Goal: Task Accomplishment & Management: Complete application form

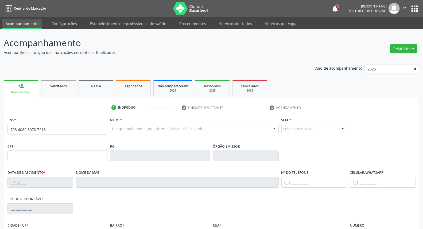
type input "703 4082 8070 7218"
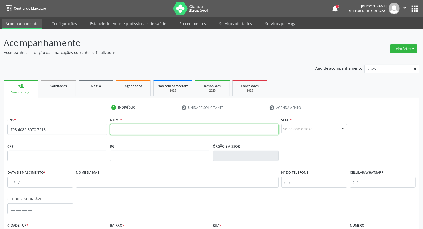
click at [125, 130] on input "text" at bounding box center [194, 129] width 168 height 11
type input "m"
type input "[PERSON_NAME]"
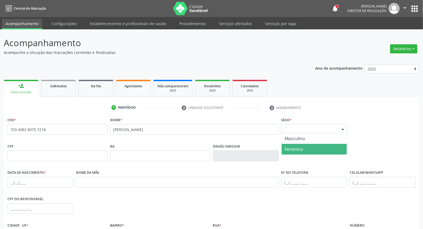
click at [305, 150] on span "Feminino" at bounding box center [314, 149] width 65 height 11
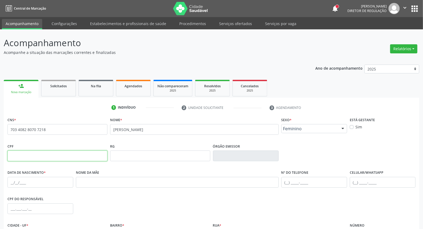
click at [96, 157] on input "text" at bounding box center [57, 156] width 100 height 11
paste input "151.294.244-84"
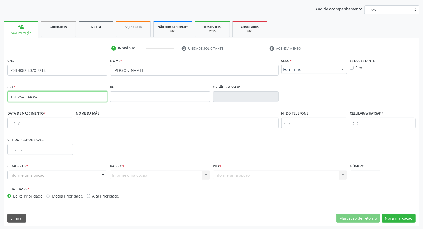
scroll to position [60, 0]
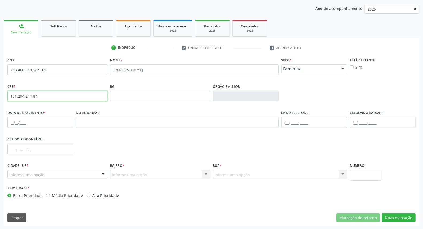
type input "151.294.244-84"
click at [11, 122] on input "text" at bounding box center [40, 122] width 66 height 11
type input "[DATE]"
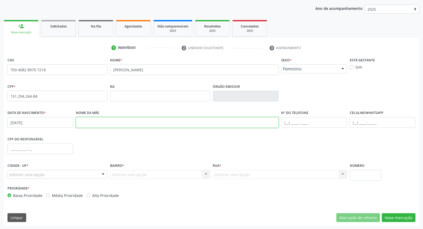
paste input "[PERSON_NAME]"
type input "[PERSON_NAME]"
click at [72, 174] on div "Informe uma opção" at bounding box center [57, 174] width 100 height 9
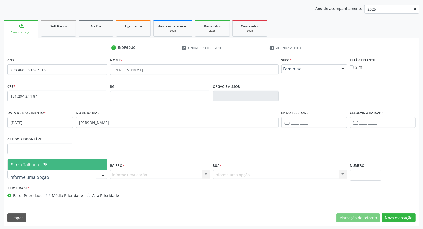
click at [72, 162] on span "Serra Talhada - PE" at bounding box center [57, 165] width 99 height 11
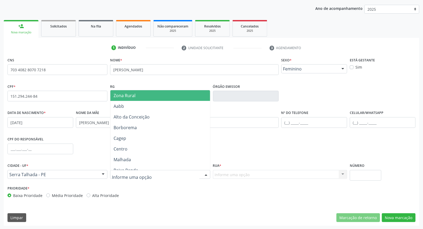
click at [166, 172] on div at bounding box center [160, 174] width 100 height 9
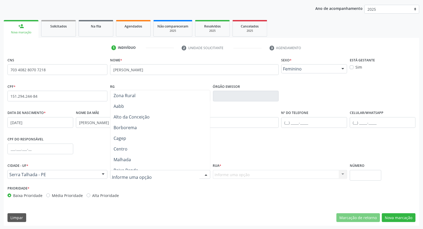
scroll to position [0, 0]
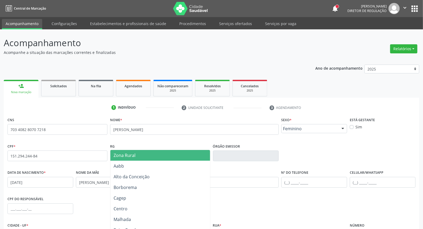
click at [149, 154] on span "Zona Rural" at bounding box center [159, 155] width 99 height 11
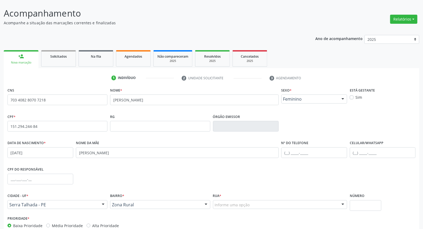
scroll to position [60, 0]
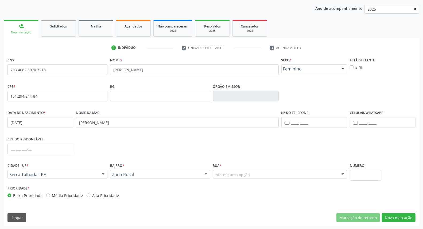
click at [271, 173] on div "Informe uma opção" at bounding box center [280, 174] width 134 height 9
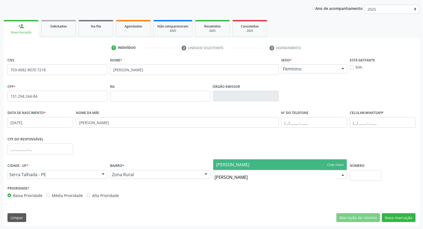
type input "[PERSON_NAME]"
click at [331, 164] on span "[PERSON_NAME]" at bounding box center [280, 165] width 134 height 11
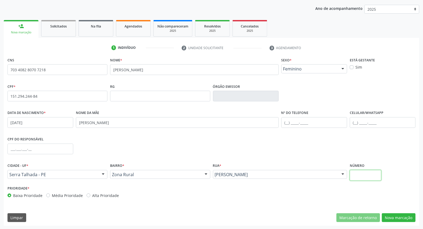
click at [372, 173] on input "text" at bounding box center [366, 175] width 32 height 11
type input "0"
click at [401, 217] on button "Nova marcação" at bounding box center [399, 218] width 34 height 9
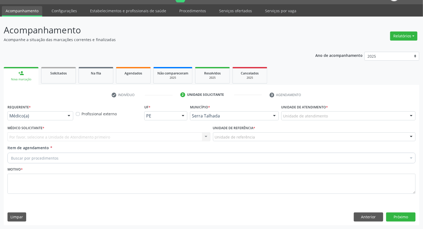
scroll to position [12, 0]
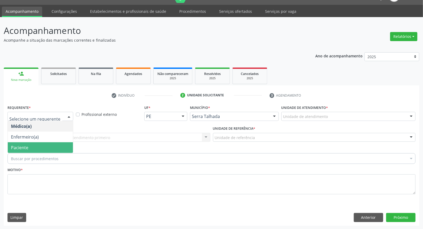
drag, startPoint x: 49, startPoint y: 146, endPoint x: 55, endPoint y: 140, distance: 8.3
click at [49, 145] on span "Paciente" at bounding box center [40, 147] width 65 height 11
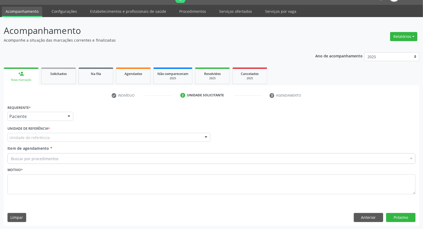
click at [57, 137] on div "Unidade de referência" at bounding box center [108, 137] width 203 height 9
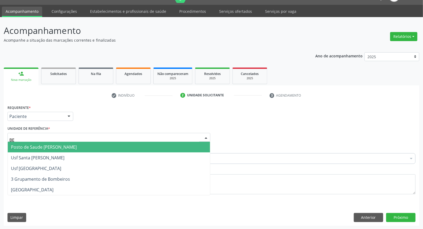
type input "BER"
click at [57, 147] on span "Posto de Saude [PERSON_NAME]" at bounding box center [44, 147] width 66 height 6
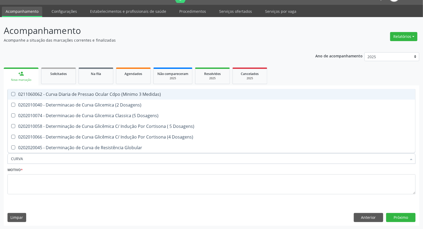
type input "CURVA G"
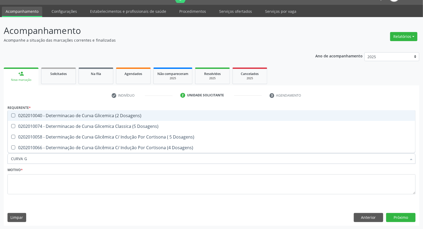
drag, startPoint x: 90, startPoint y: 113, endPoint x: 50, endPoint y: 163, distance: 64.2
click at [90, 114] on div "0202010040 - Determinacao de Curva Glicemica (2 Dosagens)" at bounding box center [211, 116] width 401 height 4
checkbox Dosagens\) "true"
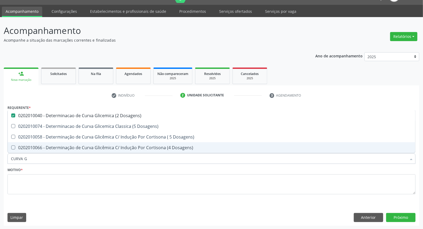
drag, startPoint x: 0, startPoint y: 153, endPoint x: 0, endPoint y: 140, distance: 12.6
click at [0, 141] on div "Acompanhamento Acompanhe a situação das marcações correntes e finalizadas Relat…" at bounding box center [211, 123] width 423 height 213
type input "URI"
checkbox Dosagens\) "false"
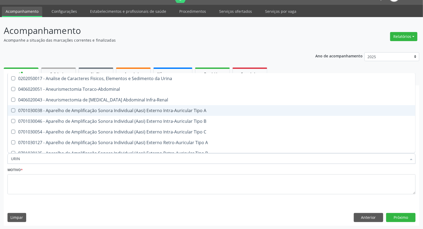
type input "URINA"
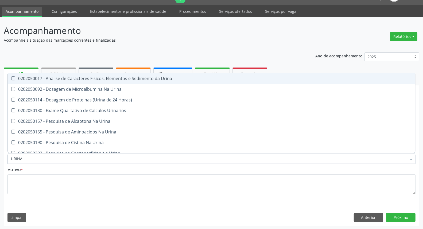
drag, startPoint x: 21, startPoint y: 79, endPoint x: 24, endPoint y: 142, distance: 63.7
click at [21, 79] on div "0202050017 - Analise de Caracteres Fisicos, Elementos e Sedimento da Urina" at bounding box center [211, 78] width 401 height 4
checkbox Urina "true"
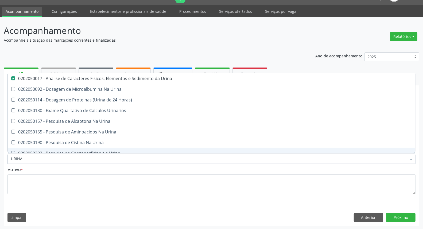
click at [0, 156] on div "Acompanhamento Acompanhe a situação das marcações correntes e finalizadas Relat…" at bounding box center [211, 123] width 423 height 213
type input "HE"
checkbox Urina "false"
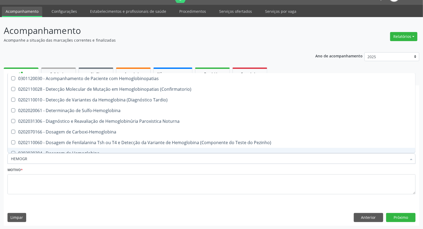
type input "HEMOGRA"
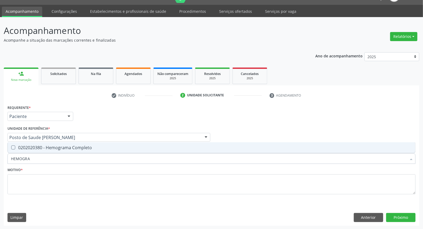
click at [20, 146] on div "0202020380 - Hemograma Completo" at bounding box center [211, 148] width 401 height 4
checkbox Completo "true"
click at [0, 158] on div "Acompanhamento Acompanhe a situação das marcações correntes e finalizadas Relat…" at bounding box center [211, 123] width 423 height 213
type input "I"
checkbox Completo "false"
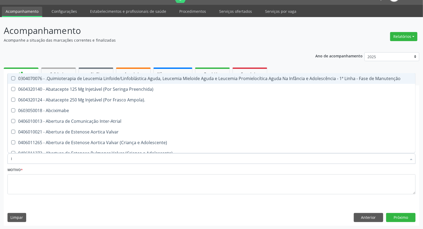
type input "IG"
checkbox Urina "false"
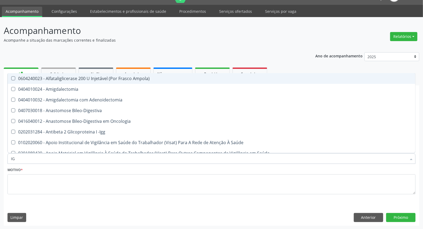
type input "IGG"
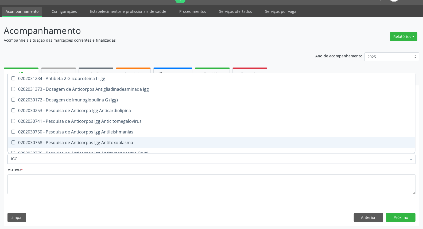
drag, startPoint x: 28, startPoint y: 142, endPoint x: 27, endPoint y: 148, distance: 5.4
click at [28, 144] on div "0202030768 - Pesquisa de Anticorpos Igg Antitoxoplasma" at bounding box center [211, 143] width 401 height 4
checkbox Antitoxoplasma "true"
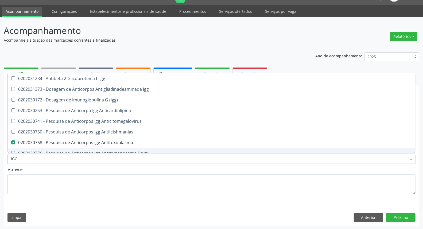
type input "IG"
checkbox Antitoxoplasma "false"
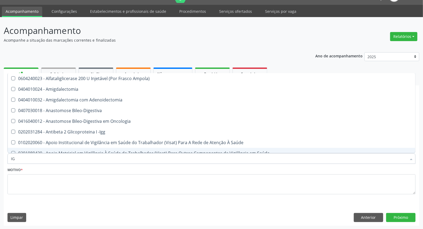
type input "IGM"
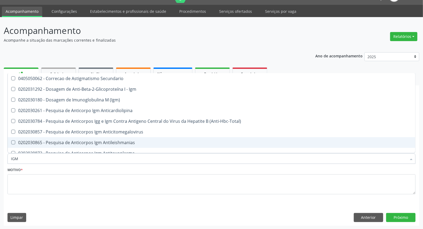
scroll to position [59, 0]
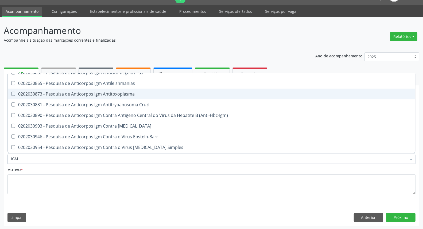
click at [65, 94] on div "0202030873 - Pesquisa de Anticorpos Igm Antitoxoplasma" at bounding box center [211, 94] width 401 height 4
checkbox Antitoxoplasma "true"
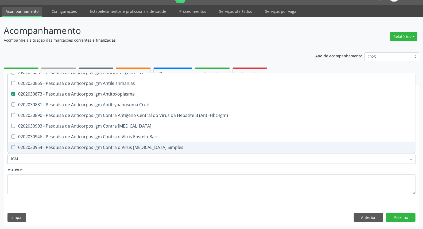
drag, startPoint x: 25, startPoint y: 158, endPoint x: 0, endPoint y: 160, distance: 25.5
click at [0, 160] on div "Acompanhamento Acompanhe a situação das marcações correntes e finalizadas Relat…" at bounding box center [211, 123] width 423 height 213
type input "C"
checkbox Antitoxoplasma "false"
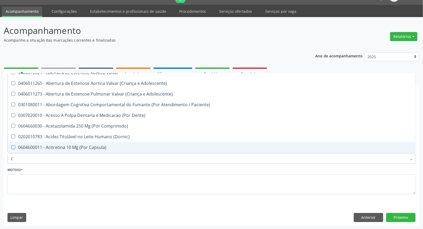
type input "CU"
checkbox Urina "false"
checkbox Central "true"
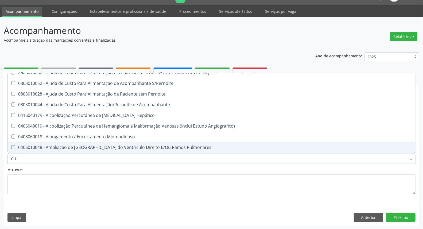
type input "CUL"
checkbox Dosagens\) "false"
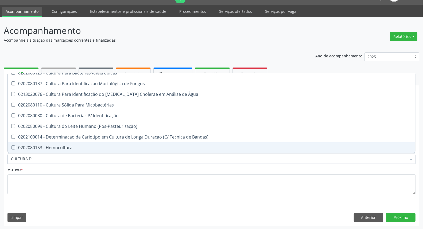
scroll to position [0, 0]
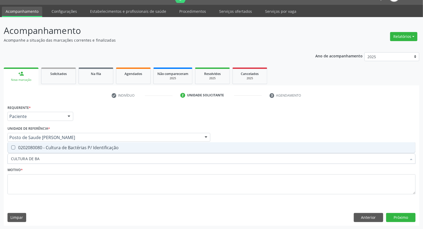
type input "CULTURA DE B"
click at [37, 143] on span "0202080080 - Cultura de Bactérias P/ Identificação" at bounding box center [212, 147] width 408 height 11
checkbox Identificação "true"
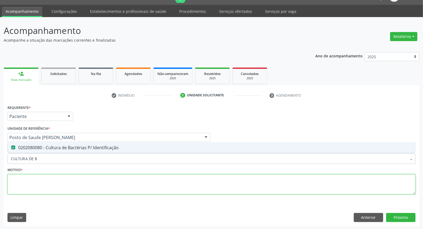
click at [30, 183] on textarea at bounding box center [211, 185] width 408 height 20
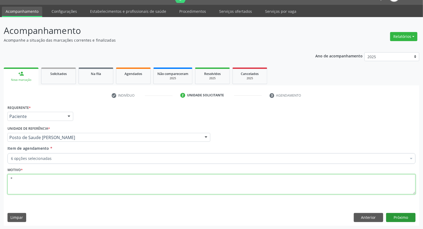
type textarea "*"
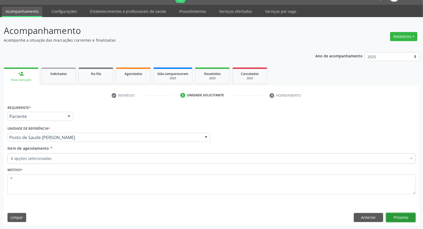
click at [408, 218] on button "Próximo" at bounding box center [400, 217] width 29 height 9
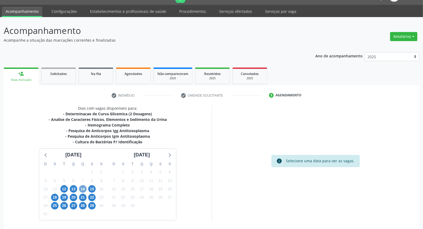
click at [83, 188] on span "14" at bounding box center [82, 188] width 7 height 7
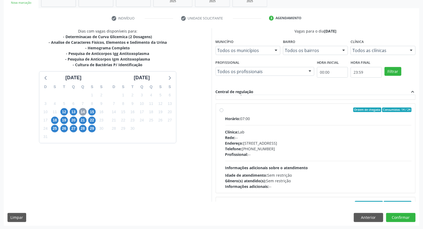
scroll to position [178, 0]
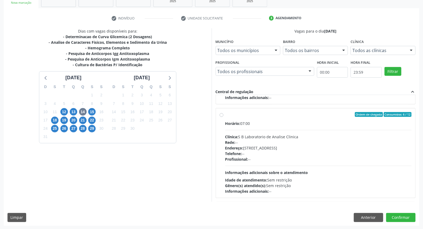
click at [225, 115] on label "Ordem de chegada Consumidos: 6 / 12 Horário: 07:00 Clínica: S B Laboratorio de …" at bounding box center [318, 153] width 187 height 82
click at [221, 115] on input "Ordem de chegada Consumidos: 6 / 12 Horário: 07:00 Clínica: S B Laboratorio de …" at bounding box center [222, 114] width 4 height 5
radio input "true"
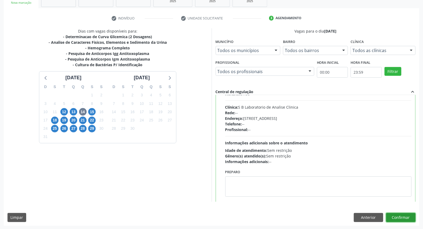
click at [398, 218] on button "Confirmar" at bounding box center [400, 217] width 29 height 9
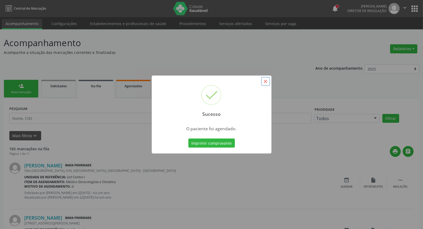
click at [267, 79] on button "×" at bounding box center [265, 81] width 9 height 9
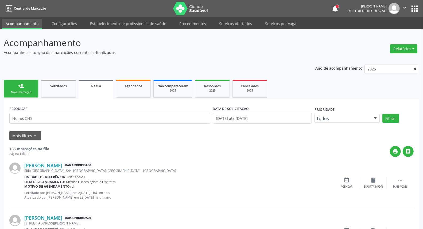
click at [12, 87] on link "person_add Nova marcação" at bounding box center [21, 89] width 35 height 18
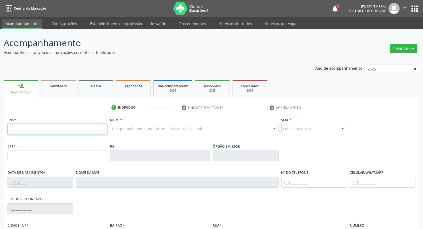
drag, startPoint x: 63, startPoint y: 127, endPoint x: 63, endPoint y: 124, distance: 2.7
click at [63, 127] on input "text" at bounding box center [57, 129] width 100 height 11
type input "706 4061 5726 3385"
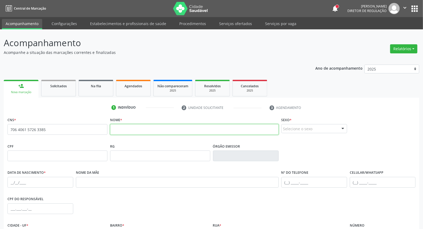
click at [126, 127] on input "text" at bounding box center [194, 129] width 168 height 11
type input "[PERSON_NAME]"
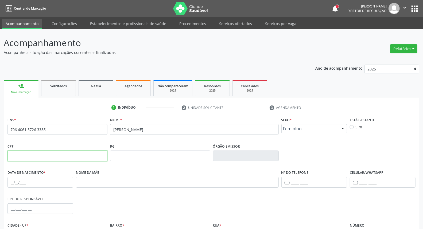
paste input "114.048.144-42"
type input "114.048.144-42"
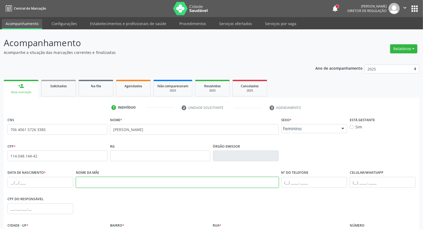
click at [96, 183] on input "text" at bounding box center [177, 182] width 203 height 11
paste input "[PERSON_NAME]"
type input "[PERSON_NAME]"
click at [12, 180] on input "text" at bounding box center [40, 182] width 66 height 11
paste input "[DATE]"
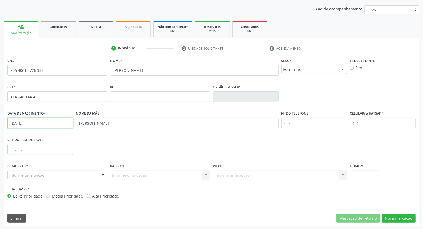
scroll to position [60, 0]
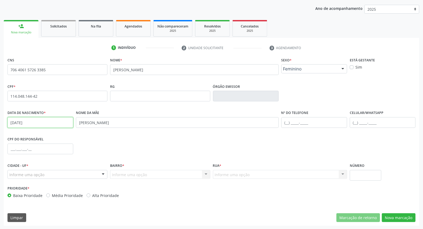
type input "[DATE]"
click at [87, 175] on div "Informe uma opção" at bounding box center [57, 174] width 100 height 9
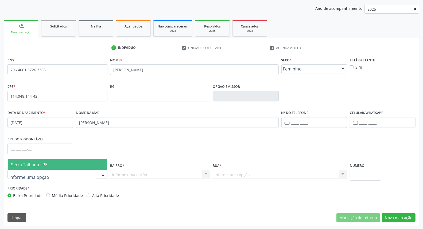
click at [86, 164] on span "Serra Talhada - PE" at bounding box center [57, 165] width 99 height 11
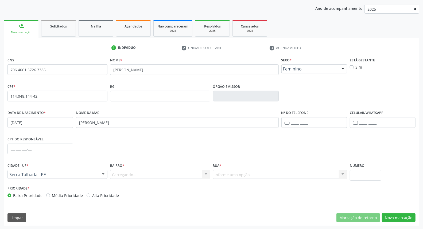
click at [125, 177] on div "Carregando... Nenhum resultado encontrado para: " " Nenhuma opção encontrada. D…" at bounding box center [160, 174] width 100 height 9
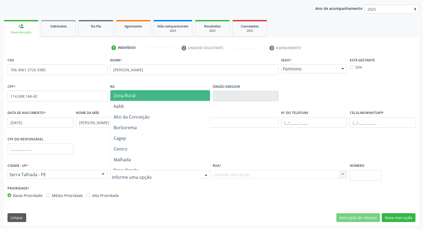
click at [133, 98] on span "Zona Rural" at bounding box center [159, 95] width 99 height 11
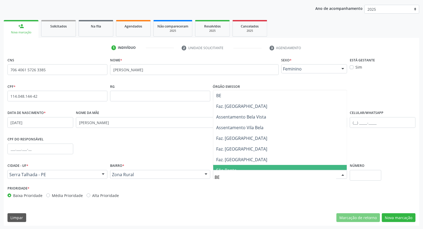
type input "BER"
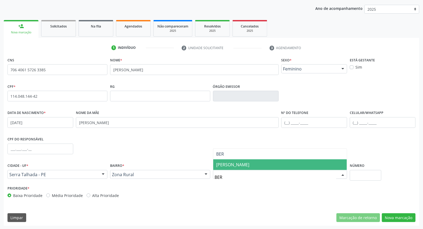
click at [245, 166] on span "[PERSON_NAME]" at bounding box center [233, 165] width 33 height 6
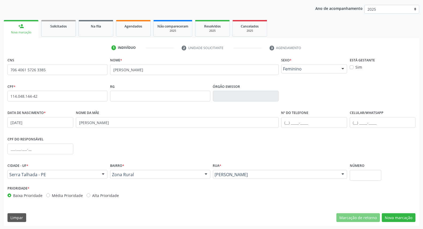
drag, startPoint x: 383, startPoint y: 176, endPoint x: 378, endPoint y: 174, distance: 5.3
click at [381, 175] on div "Cidade - UF * [GEOGRAPHIC_DATA] - PE [GEOGRAPHIC_DATA] - PE Nenhum resultado en…" at bounding box center [211, 173] width 411 height 23
click at [376, 174] on input "text" at bounding box center [366, 175] width 32 height 11
type input "0"
click at [403, 218] on button "Nova marcação" at bounding box center [399, 218] width 34 height 9
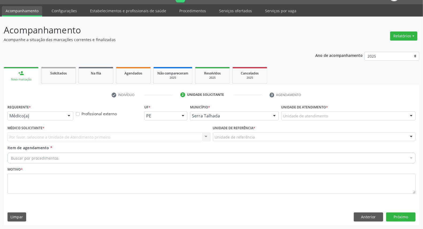
scroll to position [12, 0]
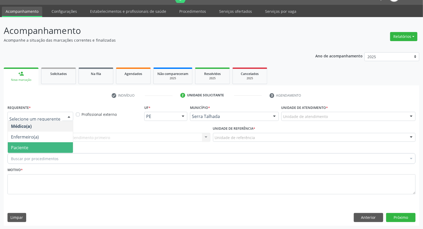
click at [45, 148] on span "Paciente" at bounding box center [40, 147] width 65 height 11
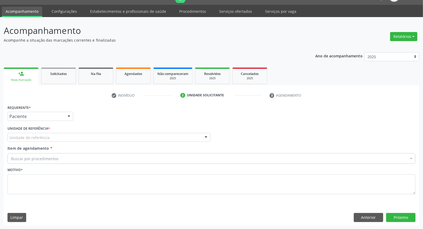
click at [55, 140] on div "Unidade de referência" at bounding box center [108, 137] width 203 height 9
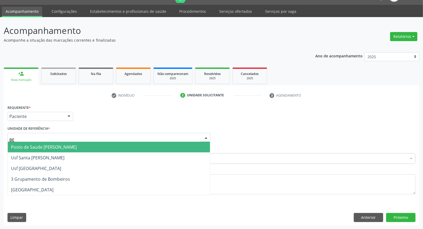
type input "BER"
click at [50, 145] on span "Posto de Saude [PERSON_NAME]" at bounding box center [44, 147] width 66 height 6
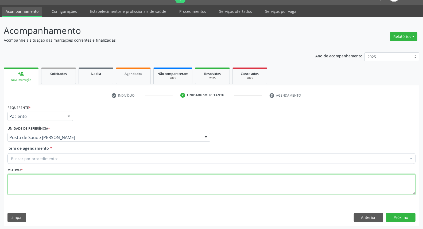
click at [36, 178] on textarea at bounding box center [211, 185] width 408 height 20
type textarea "*"
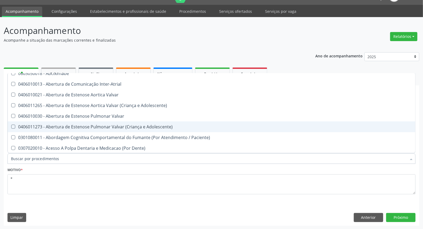
scroll to position [0, 0]
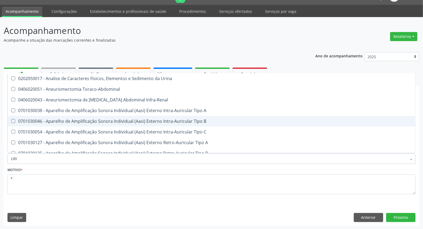
type input "URIN"
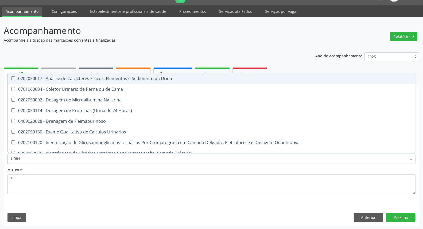
click at [47, 74] on span "0202050017 - Analise de Caracteres Fisicos, Elementos e Sedimento da Urina" at bounding box center [212, 78] width 408 height 11
checkbox Urina "true"
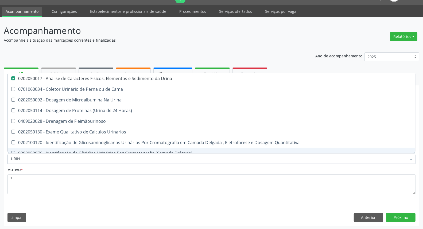
drag, startPoint x: 23, startPoint y: 158, endPoint x: 0, endPoint y: 154, distance: 23.0
click at [0, 154] on div "Acompanhamento Acompanhe a situação das marcações correntes e finalizadas Relat…" at bounding box center [211, 123] width 423 height 213
type input "H"
checkbox Urina "false"
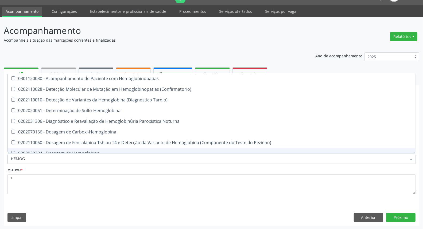
type input "HEMOGR"
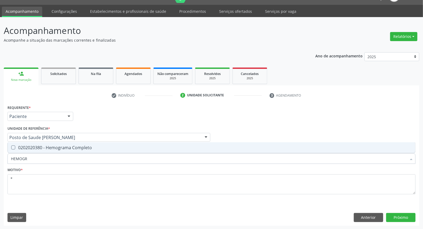
click at [15, 148] on div "0202020380 - Hemograma Completo" at bounding box center [211, 148] width 401 height 4
checkbox Completo "true"
drag, startPoint x: 31, startPoint y: 157, endPoint x: 0, endPoint y: 158, distance: 31.3
click at [0, 158] on div "Acompanhamento Acompanhe a situação das marcações correntes e finalizadas Relat…" at bounding box center [211, 123] width 423 height 213
type input "I"
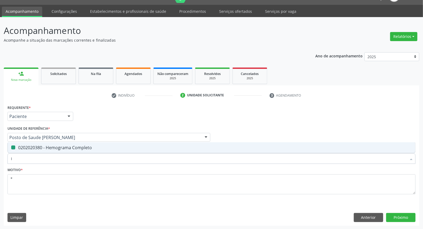
checkbox Completo "false"
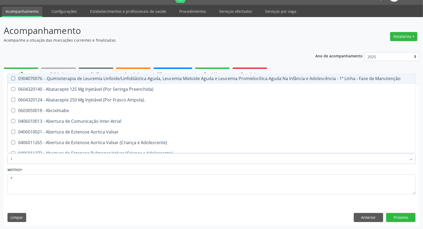
type input "IG"
checkbox Urina "false"
type input "IGG"
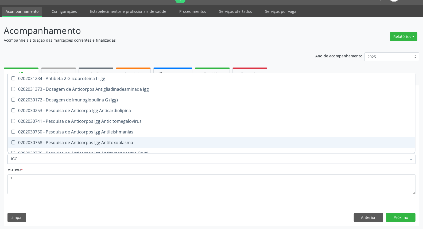
click at [20, 141] on div "0202030768 - Pesquisa de Anticorpos Igg Antitoxoplasma" at bounding box center [211, 143] width 401 height 4
checkbox Antitoxoplasma "true"
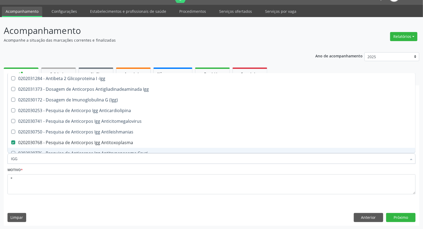
type input "IG"
checkbox Antitoxoplasma "false"
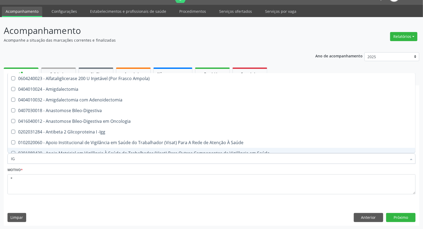
type input "IGM"
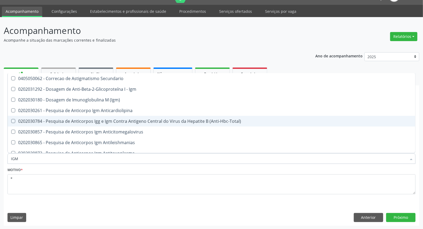
scroll to position [30, 0]
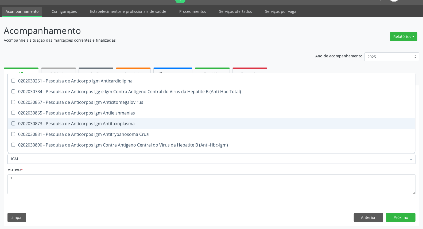
click at [69, 125] on div "0202030873 - Pesquisa de Anticorpos Igm Antitoxoplasma" at bounding box center [211, 124] width 401 height 4
checkbox Antitoxoplasma "true"
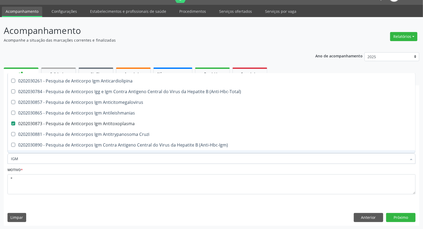
drag, startPoint x: 45, startPoint y: 154, endPoint x: 42, endPoint y: 155, distance: 3.0
click at [43, 155] on input "IGM" at bounding box center [209, 158] width 396 height 11
drag, startPoint x: 7, startPoint y: 159, endPoint x: 0, endPoint y: 159, distance: 7.0
click at [0, 161] on div "Acompanhamento Acompanhe a situação das marcações correntes e finalizadas Relat…" at bounding box center [211, 123] width 423 height 213
type input "CU"
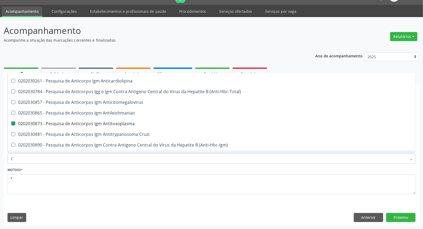
checkbox Antitoxoplasma "false"
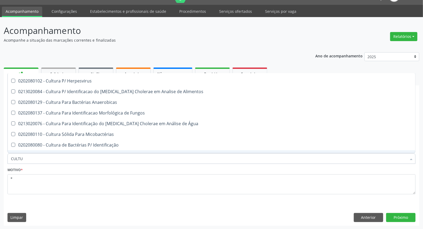
type input "CULTUR"
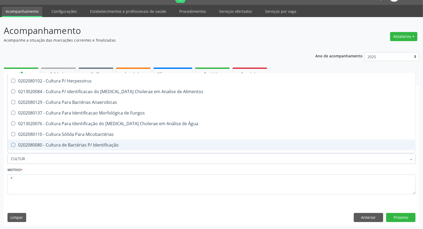
click at [26, 148] on span "0202080080 - Cultura de Bactérias P/ Identificação" at bounding box center [212, 145] width 408 height 11
checkbox Identificação "true"
click at [407, 218] on button "Próximo" at bounding box center [400, 217] width 29 height 9
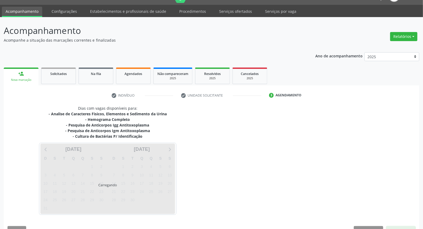
scroll to position [0, 0]
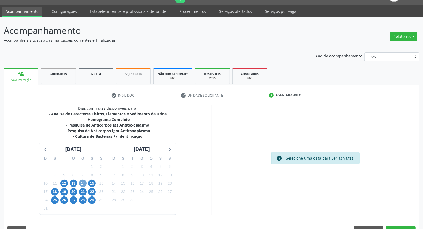
drag, startPoint x: 84, startPoint y: 184, endPoint x: 87, endPoint y: 180, distance: 4.4
click at [86, 182] on span "14" at bounding box center [82, 183] width 7 height 7
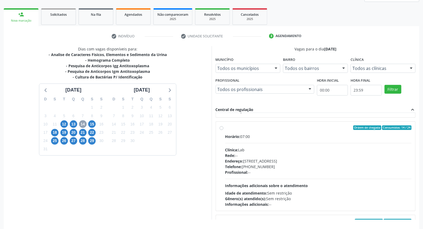
scroll to position [119, 0]
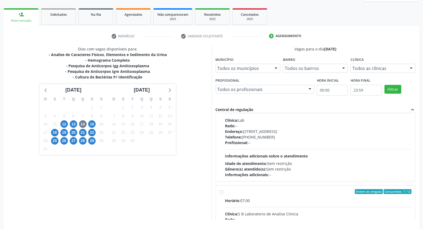
click at [225, 191] on label "Ordem de chegada Consumidos: 7 / 12 Horário: 07:00 Clínica: S B Laboratorio de …" at bounding box center [318, 231] width 187 height 82
click at [222, 191] on input "Ordem de chegada Consumidos: 7 / 12 Horário: 07:00 Clínica: S B Laboratorio de …" at bounding box center [222, 192] width 4 height 5
radio input "true"
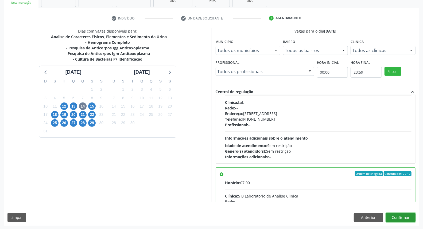
click at [406, 217] on button "Confirmar" at bounding box center [400, 217] width 29 height 9
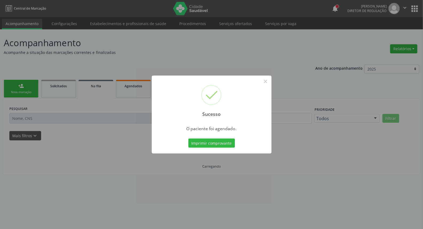
scroll to position [0, 0]
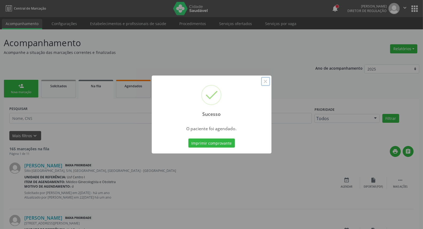
drag, startPoint x: 267, startPoint y: 83, endPoint x: 261, endPoint y: 82, distance: 6.5
click at [267, 83] on button "×" at bounding box center [265, 81] width 9 height 9
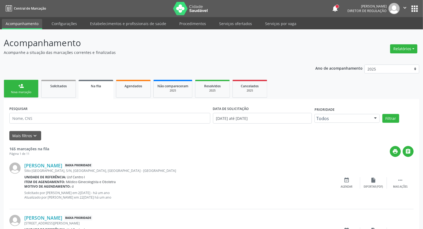
click at [20, 86] on div "person_add" at bounding box center [21, 86] width 6 height 6
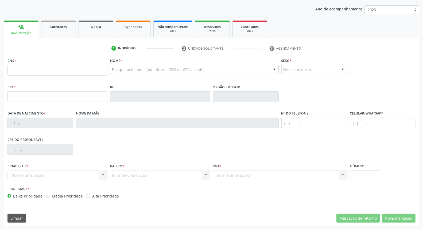
scroll to position [60, 0]
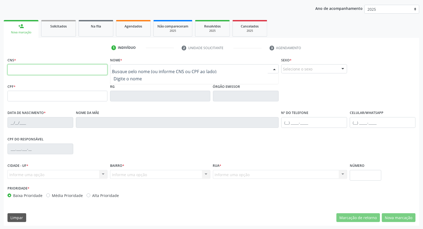
click at [37, 71] on input "text" at bounding box center [57, 69] width 100 height 11
type input "704 7077 6301 6036"
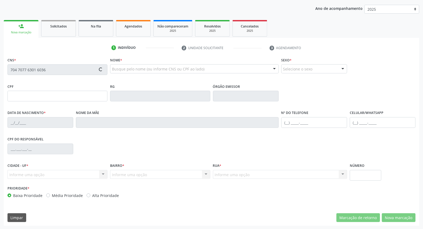
type input "14[DATE]"
type input "[PERSON_NAME]"
type input "[PHONE_NUMBER]"
type input "20"
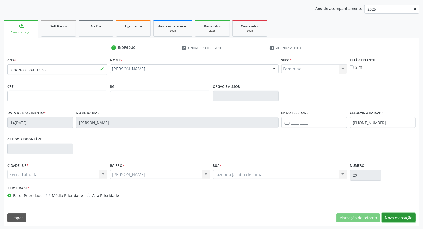
click at [406, 218] on button "Nova marcação" at bounding box center [399, 218] width 34 height 9
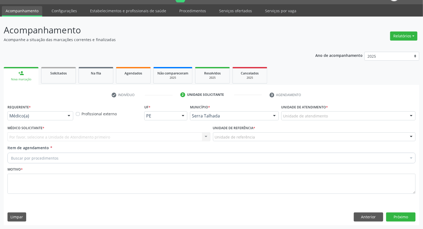
scroll to position [12, 0]
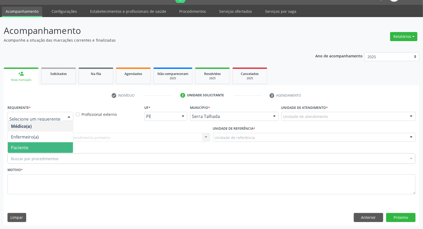
click at [43, 150] on span "Paciente" at bounding box center [40, 147] width 65 height 11
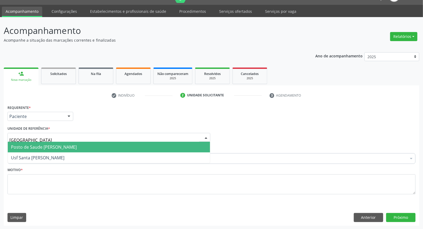
type input "BERNA"
click at [36, 146] on span "Posto de Saude [PERSON_NAME]" at bounding box center [44, 147] width 66 height 6
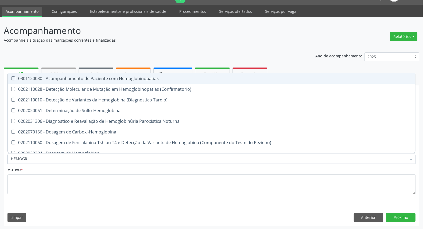
type input "HEMOGRA"
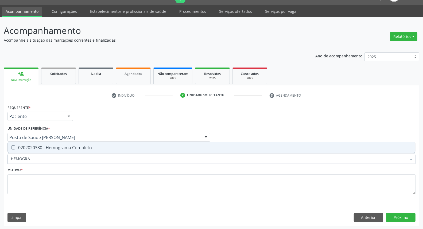
click at [34, 148] on div "0202020380 - Hemograma Completo" at bounding box center [211, 148] width 401 height 4
checkbox Completo "true"
click at [7, 159] on div "Item de agendamento * HEMOGRA Desfazer seleção 0202020380 - Hemograma Completo …" at bounding box center [211, 156] width 411 height 21
type input "GL"
checkbox Completo "false"
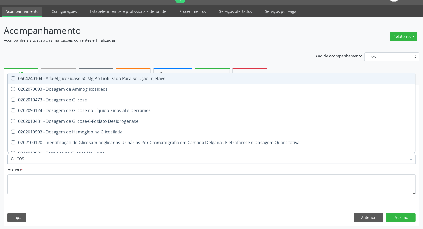
type input "GLICOSE"
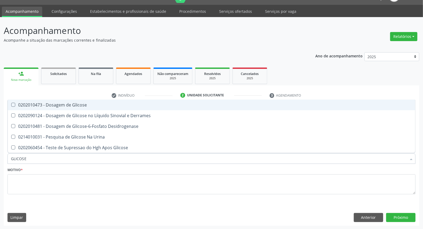
click at [52, 105] on div "0202010473 - Dosagem de Glicose" at bounding box center [211, 105] width 401 height 4
checkbox Glicose "true"
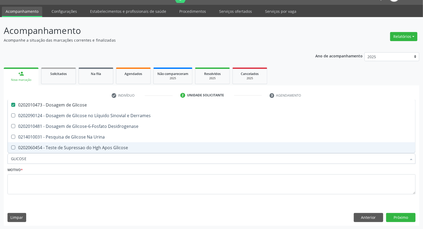
click at [36, 160] on input "GLICOSE" at bounding box center [209, 158] width 396 height 11
type input "CO"
checkbox Glicose "false"
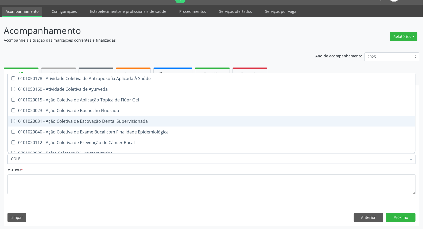
type input "COLES"
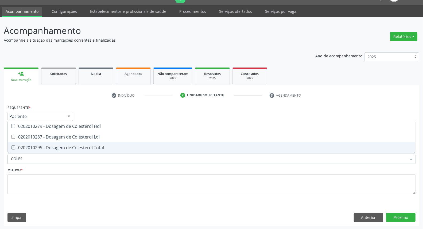
drag, startPoint x: 36, startPoint y: 146, endPoint x: 36, endPoint y: 136, distance: 10.2
click at [36, 146] on div "0202010295 - Dosagem de Colesterol Total" at bounding box center [211, 148] width 401 height 4
checkbox Total "true"
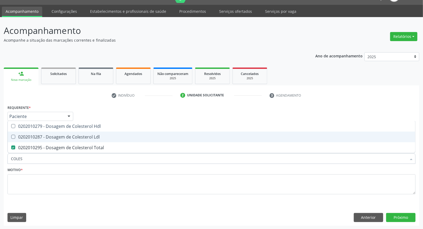
drag, startPoint x: 36, startPoint y: 136, endPoint x: 37, endPoint y: 126, distance: 10.2
click at [37, 132] on span "0202010287 - Dosagem de Colesterol Ldl" at bounding box center [212, 137] width 408 height 11
checkbox Ldl "true"
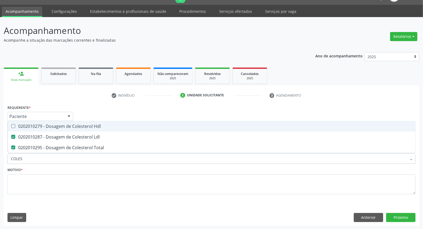
drag, startPoint x: 37, startPoint y: 126, endPoint x: 32, endPoint y: 153, distance: 27.9
click at [37, 127] on div "0202010279 - Dosagem de Colesterol Hdl" at bounding box center [211, 126] width 401 height 4
checkbox Hdl "true"
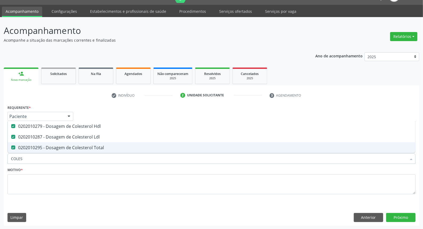
drag, startPoint x: 29, startPoint y: 158, endPoint x: 3, endPoint y: 159, distance: 26.5
click at [3, 159] on div "Acompanhamento Acompanhe a situação das marcações correntes e finalizadas Relat…" at bounding box center [211, 123] width 423 height 213
type input "T"
checkbox Hdl "false"
checkbox Ldl "false"
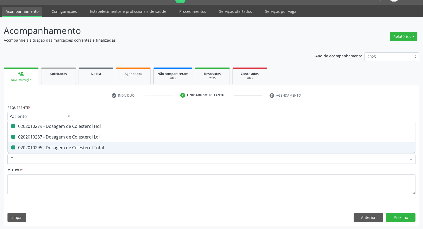
checkbox Total "false"
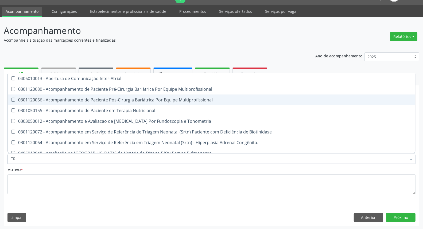
type input "TRIG"
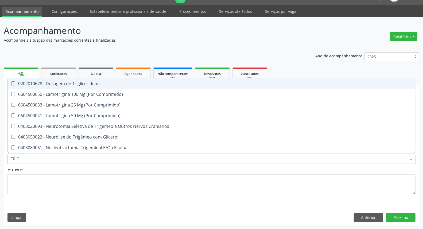
click at [12, 84] on Triglicerideos at bounding box center [13, 84] width 4 height 4
click at [11, 84] on Triglicerideos "checkbox" at bounding box center [9, 83] width 3 height 3
checkbox Triglicerideos "true"
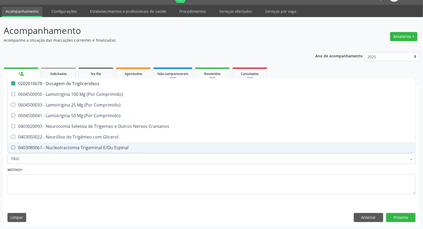
drag, startPoint x: 26, startPoint y: 157, endPoint x: 0, endPoint y: 164, distance: 27.0
click at [0, 164] on div "Acompanhamento Acompanhe a situação das marcações correntes e finalizadas Relat…" at bounding box center [211, 123] width 423 height 213
type input "UR"
checkbox Triglicerideos "false"
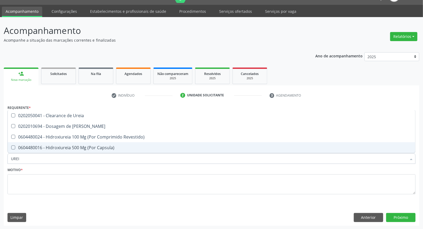
type input "UREIA"
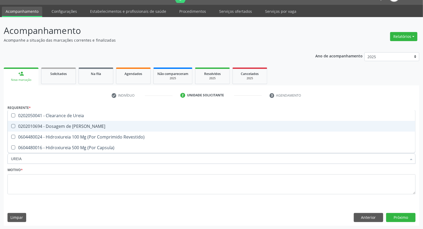
drag, startPoint x: 23, startPoint y: 127, endPoint x: 13, endPoint y: 167, distance: 40.8
click at [23, 129] on span "0202010694 - Dosagem de [PERSON_NAME]" at bounding box center [212, 126] width 408 height 11
checkbox Ureia "true"
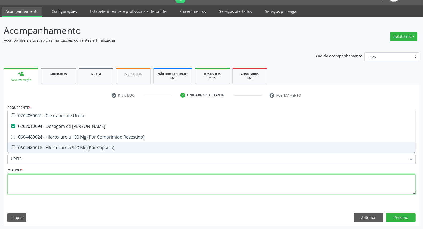
click at [18, 187] on textarea at bounding box center [211, 185] width 408 height 20
checkbox Revestido\) "true"
checkbox Capsula\) "true"
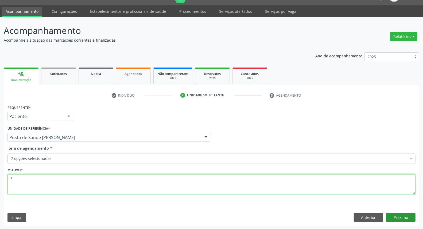
type textarea "*"
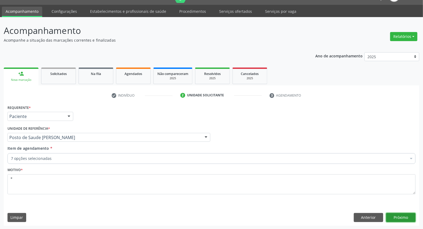
click at [391, 216] on button "Próximo" at bounding box center [400, 217] width 29 height 9
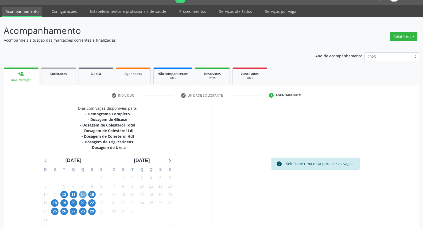
click at [84, 192] on span "14" at bounding box center [82, 194] width 7 height 7
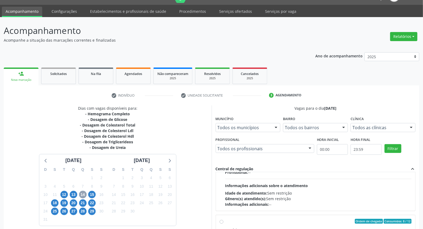
scroll to position [178, 0]
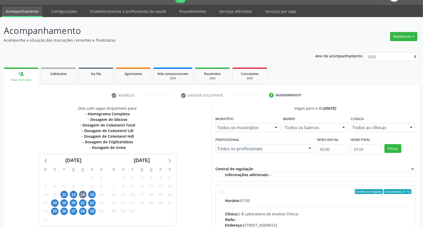
click at [225, 192] on label "Ordem de chegada Consumidos: 8 / 12 Horário: 07:00 Clínica: S B Laboratorio de …" at bounding box center [318, 231] width 187 height 82
click at [221, 192] on input "Ordem de chegada Consumidos: 8 / 12 Horário: 07:00 Clínica: S B Laboratorio de …" at bounding box center [222, 192] width 4 height 5
radio input "true"
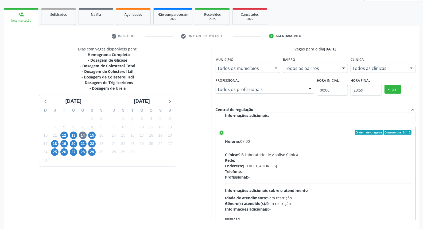
scroll to position [90, 0]
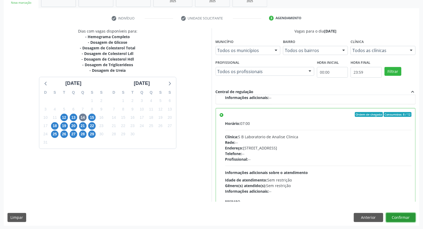
click at [407, 214] on button "Confirmar" at bounding box center [400, 217] width 29 height 9
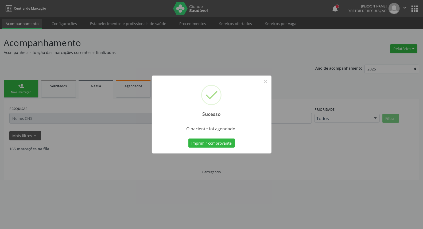
scroll to position [0, 0]
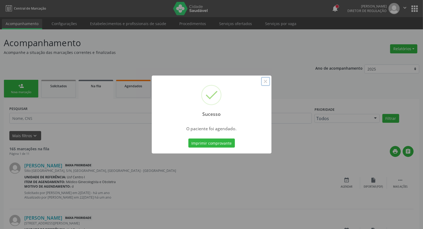
drag, startPoint x: 266, startPoint y: 82, endPoint x: 221, endPoint y: 166, distance: 95.8
click at [262, 86] on button "×" at bounding box center [265, 81] width 9 height 9
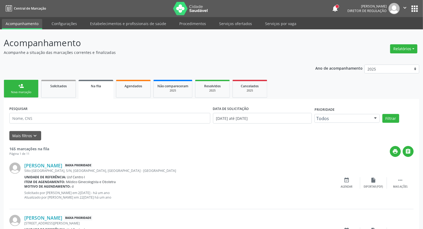
click at [16, 92] on div "Nova marcação" at bounding box center [21, 92] width 27 height 4
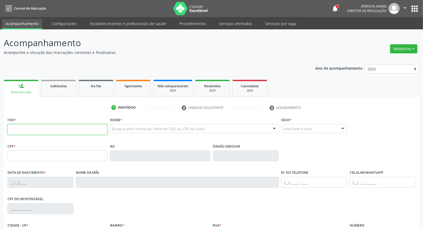
click at [35, 131] on input "text" at bounding box center [57, 129] width 100 height 11
type input "700 0017 2213 0002"
type input "010.576.597-03"
type input "[DATE]"
type input "[PERSON_NAME] dos Santod"
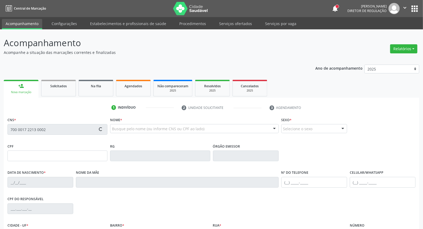
type input "[PHONE_NUMBER]"
type input "16"
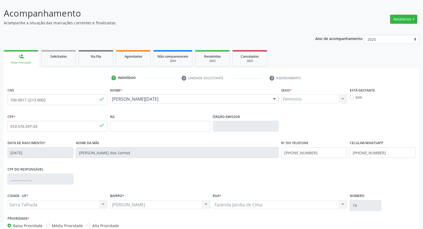
scroll to position [60, 0]
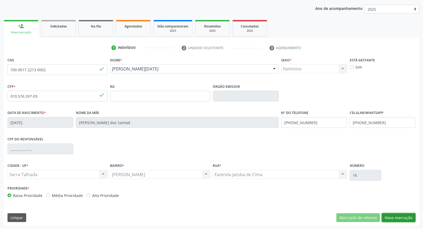
click at [397, 219] on button "Nova marcação" at bounding box center [399, 218] width 34 height 9
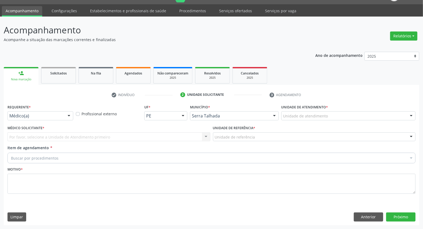
scroll to position [12, 0]
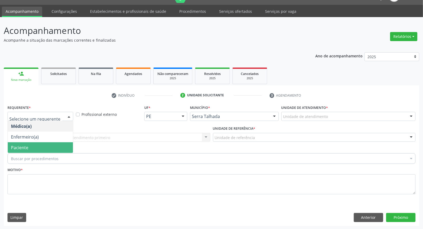
click at [44, 143] on span "Paciente" at bounding box center [40, 147] width 65 height 11
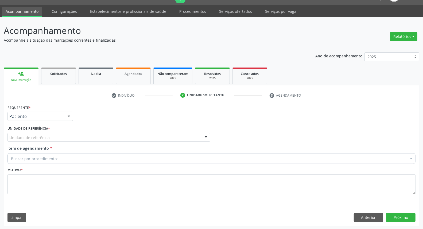
click at [49, 137] on div "Unidade de referência" at bounding box center [108, 137] width 203 height 9
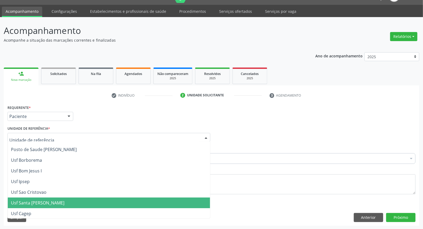
scroll to position [0, 0]
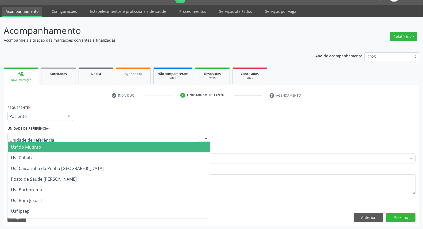
click at [52, 138] on input "text" at bounding box center [104, 140] width 190 height 11
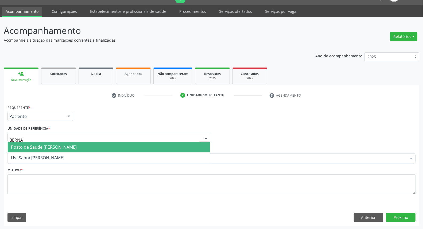
type input "BERNAR"
click at [50, 145] on span "Posto de Saude [PERSON_NAME]" at bounding box center [44, 147] width 66 height 6
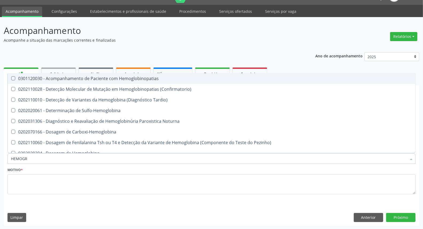
type input "HEMOGRA"
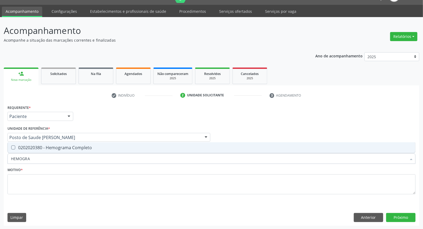
click at [29, 146] on div "0202020380 - Hemograma Completo" at bounding box center [211, 148] width 401 height 4
checkbox Completo "true"
drag, startPoint x: 30, startPoint y: 161, endPoint x: 0, endPoint y: 160, distance: 30.5
click at [0, 160] on div "Acompanhamento Acompanhe a situação das marcações correntes e finalizadas Relat…" at bounding box center [211, 123] width 423 height 213
type input "G"
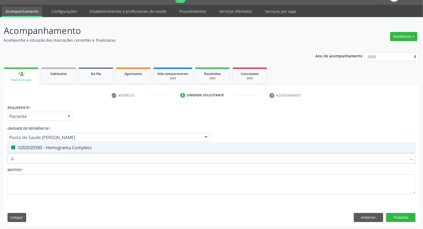
checkbox Completo "false"
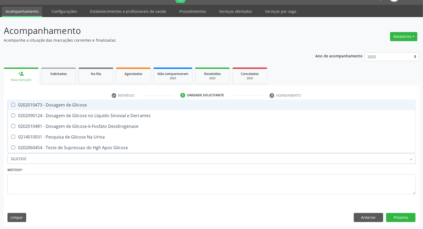
type input "GLICOSE"
click at [25, 103] on div "0202010473 - Dosagem de Glicose" at bounding box center [211, 105] width 401 height 4
checkbox Glicose "true"
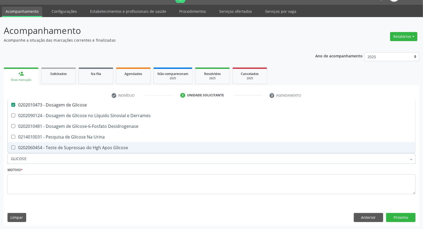
click at [0, 150] on div "Acompanhamento Acompanhe a situação das marcações correntes e finalizadas Relat…" at bounding box center [211, 123] width 423 height 213
type input "UR"
checkbox Glicose "false"
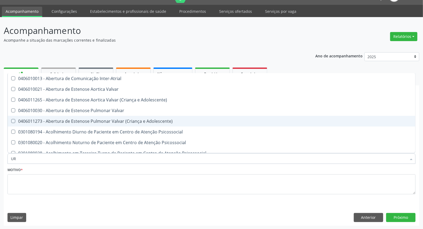
type input "URE"
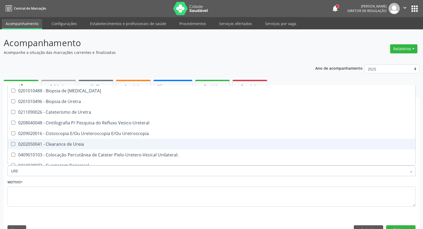
scroll to position [12, 0]
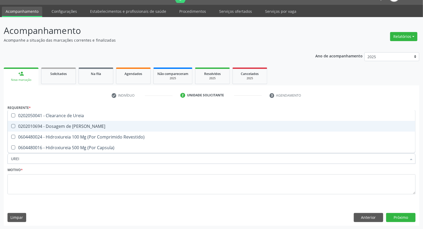
type input "UREIA"
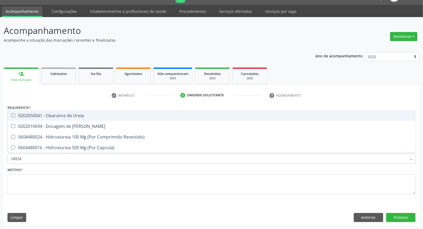
scroll to position [0, 0]
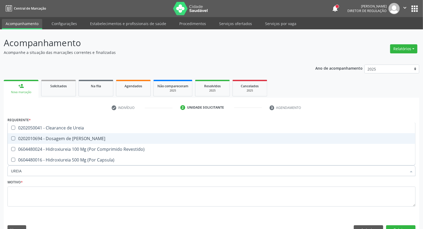
drag, startPoint x: 58, startPoint y: 138, endPoint x: 51, endPoint y: 152, distance: 15.3
click at [57, 139] on div "0202010694 - Dosagem de [PERSON_NAME]" at bounding box center [211, 139] width 401 height 4
checkbox Ureia "true"
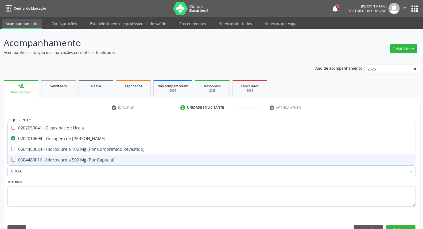
drag, startPoint x: 22, startPoint y: 171, endPoint x: 17, endPoint y: 171, distance: 5.1
click at [18, 171] on input "UREIA" at bounding box center [209, 171] width 396 height 11
click at [25, 171] on input "UREIA" at bounding box center [209, 171] width 396 height 11
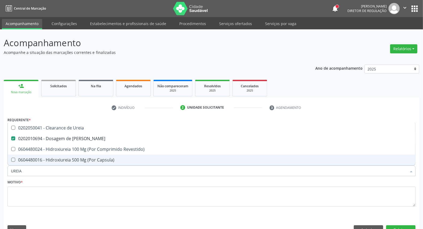
click at [25, 171] on input "UREIA" at bounding box center [209, 171] width 396 height 11
type input "CR"
checkbox Ureia "false"
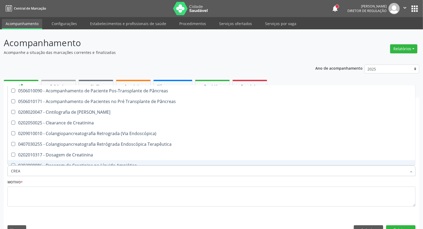
type input "CREAT"
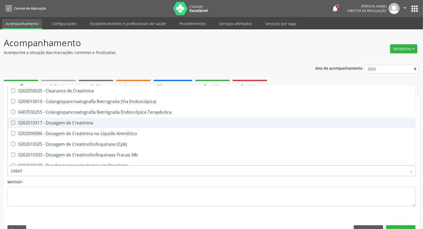
drag, startPoint x: 69, startPoint y: 118, endPoint x: 61, endPoint y: 154, distance: 36.6
click at [69, 118] on span "0202010317 - Dosagem de Creatinina" at bounding box center [212, 123] width 408 height 11
checkbox Creatinina "true"
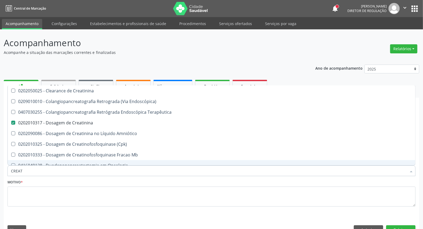
drag, startPoint x: 39, startPoint y: 173, endPoint x: 1, endPoint y: 176, distance: 38.6
click at [1, 176] on div "Acompanhamento Acompanhe a situação das marcações correntes e finalizadas Relat…" at bounding box center [211, 135] width 423 height 213
type input "TR"
checkbox Creatinina "false"
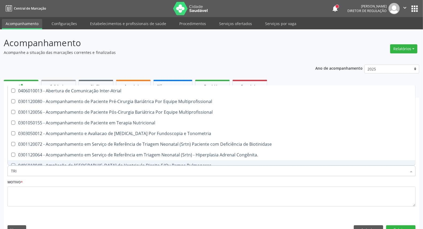
type input "TRIG"
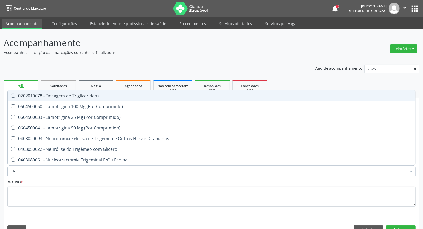
click at [25, 98] on span "0202010678 - Dosagem de Triglicerideos" at bounding box center [212, 96] width 408 height 11
checkbox Triglicerideos "true"
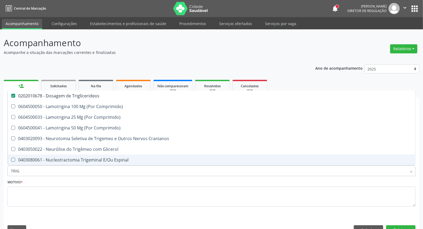
drag, startPoint x: 30, startPoint y: 167, endPoint x: 0, endPoint y: 168, distance: 29.7
click at [0, 168] on div "Acompanhamento Acompanhe a situação das marcações correntes e finalizadas Relat…" at bounding box center [211, 135] width 423 height 213
type input "HO"
checkbox Triglicerideos "false"
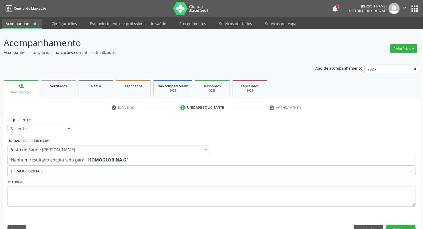
drag, startPoint x: 48, startPoint y: 172, endPoint x: 0, endPoint y: 175, distance: 48.2
click at [0, 175] on div "Acompanhamento Acompanhe a situação das marcações correntes e finalizadas Relat…" at bounding box center [211, 135] width 423 height 213
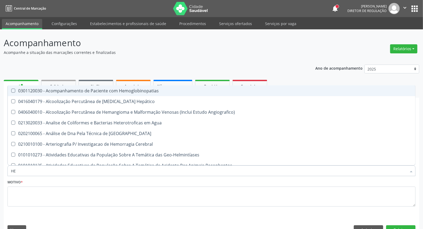
type input "HEM"
checkbox II "true"
checkbox Completo "false"
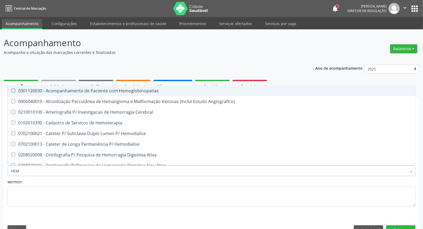
type input "HEMO"
checkbox Retro-Retal "true"
checkbox Completo "false"
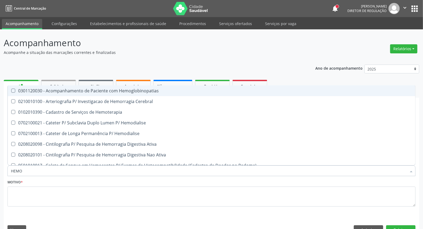
type input "HEMOG"
checkbox Carboxi-Hemoglobina "true"
type input "HEMOGL"
checkbox Carboxi-Hemoglobina "false"
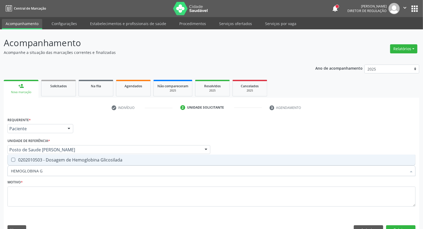
type input "HEMOGLOBINA G"
drag, startPoint x: 15, startPoint y: 159, endPoint x: 23, endPoint y: 164, distance: 9.6
click at [15, 161] on div "0202010503 - Dosagem de Hemoglobina Glicosilada" at bounding box center [211, 160] width 401 height 4
checkbox Glicosilada "true"
drag, startPoint x: 37, startPoint y: 172, endPoint x: 0, endPoint y: 173, distance: 36.9
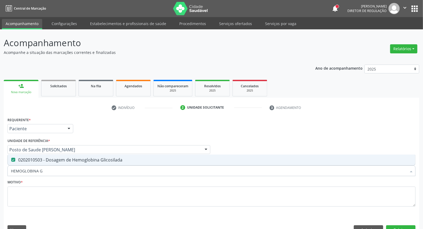
click at [0, 173] on div "Acompanhamento Acompanhe a situação das marcações correntes e finalizadas Relat…" at bounding box center [211, 135] width 423 height 213
type input "C"
checkbox Glicosilada "false"
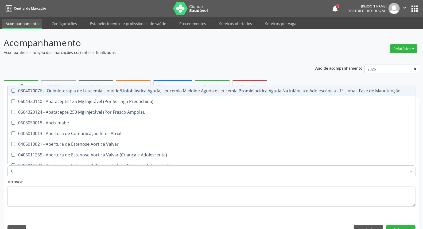
type input "CO"
checkbox Creatinina "true"
checkbox Neurocirurgia "true"
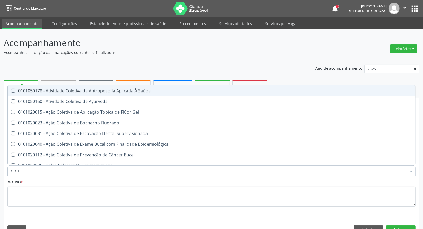
type input "COLES"
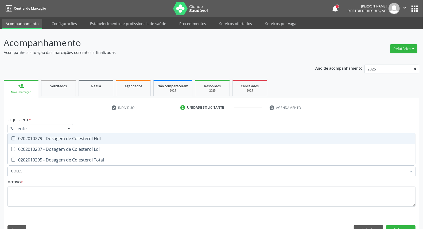
drag, startPoint x: 64, startPoint y: 137, endPoint x: 63, endPoint y: 148, distance: 10.5
click at [64, 138] on div "0202010279 - Dosagem de Colesterol Hdl" at bounding box center [211, 139] width 401 height 4
checkbox Hdl "true"
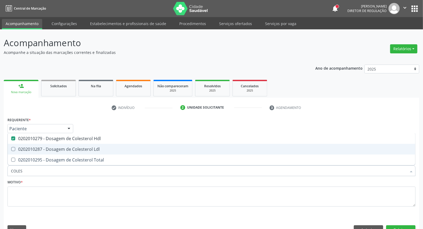
drag, startPoint x: 63, startPoint y: 149, endPoint x: 62, endPoint y: 154, distance: 5.5
click at [63, 150] on div "0202010287 - Dosagem de Colesterol Ldl" at bounding box center [211, 149] width 401 height 4
checkbox Ldl "true"
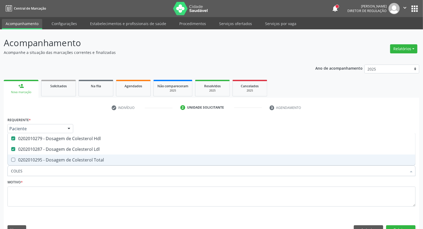
click at [62, 161] on div "0202010295 - Dosagem de Colesterol Total" at bounding box center [211, 160] width 401 height 4
checkbox Total "true"
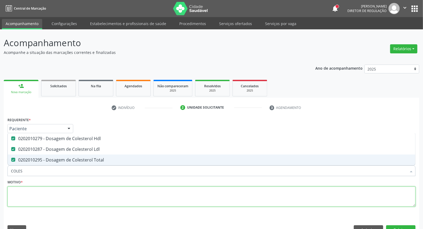
click at [44, 194] on textarea at bounding box center [211, 197] width 408 height 20
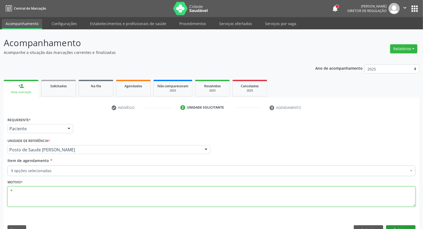
type textarea "*"
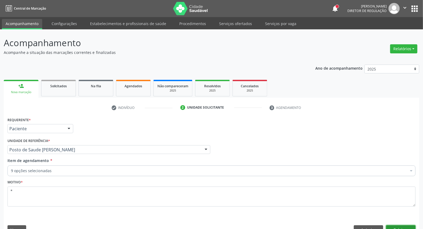
click at [408, 228] on button "Próximo" at bounding box center [400, 230] width 29 height 9
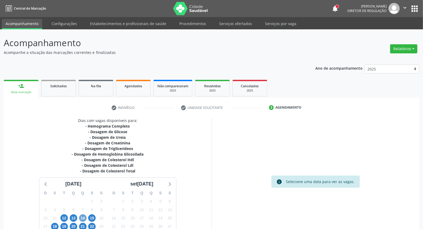
click at [81, 217] on span "14" at bounding box center [82, 218] width 7 height 7
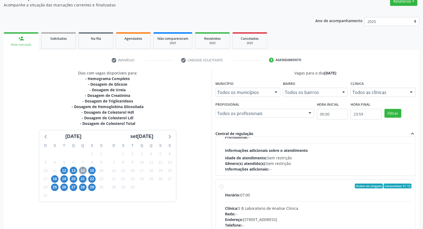
scroll to position [178, 0]
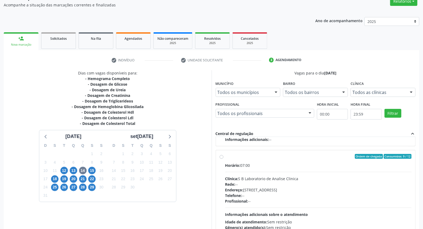
click at [225, 156] on label "Ordem de chegada Consumidos: 9 / 12 Horário: 07:00 Clínica: S B Laboratorio de …" at bounding box center [318, 195] width 187 height 82
click at [223, 156] on input "Ordem de chegada Consumidos: 9 / 12 Horário: 07:00 Clínica: S B Laboratorio de …" at bounding box center [222, 156] width 4 height 5
radio input "true"
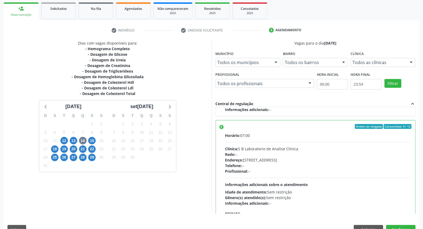
scroll to position [90, 0]
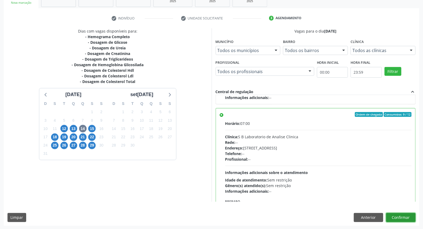
click at [399, 217] on button "Confirmar" at bounding box center [400, 217] width 29 height 9
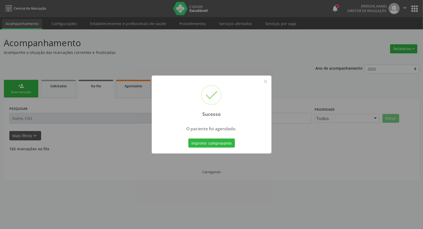
scroll to position [0, 0]
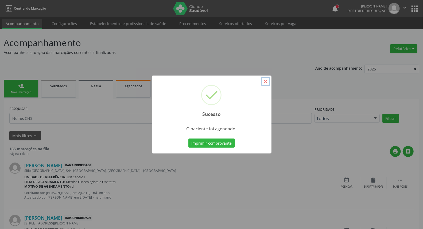
click at [263, 83] on button "×" at bounding box center [265, 81] width 9 height 9
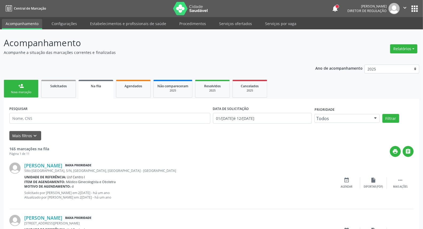
click at [20, 90] on div "Nova marcação" at bounding box center [21, 92] width 27 height 4
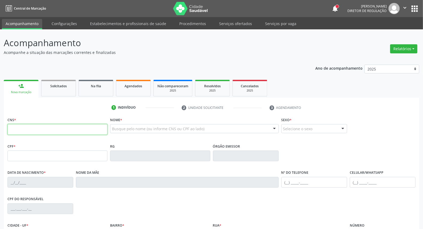
click at [28, 127] on input "text" at bounding box center [57, 129] width 100 height 11
type input "705 0074 4032 1052"
type input "098.760.264-02"
type input "05/09/1991"
type input "Francisca Balbino dos Santos"
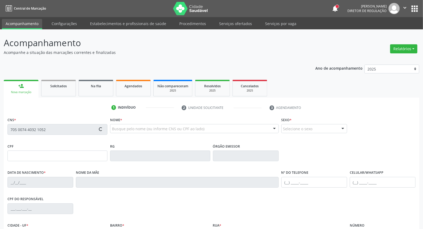
type input "(99) 99999-9999"
type input "381.159.908-92"
type input "21"
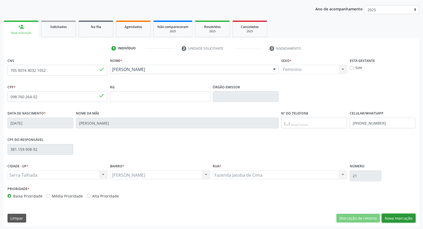
click at [404, 218] on button "Nova marcação" at bounding box center [399, 218] width 34 height 9
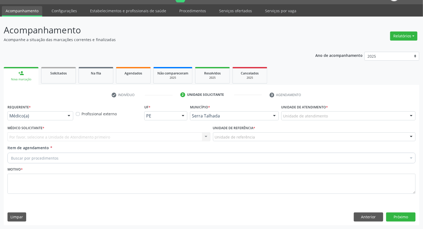
scroll to position [12, 0]
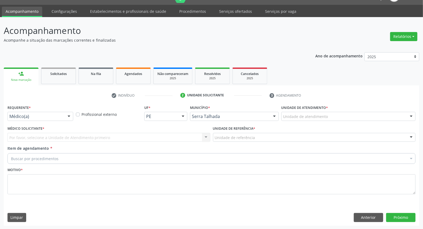
drag, startPoint x: 50, startPoint y: 116, endPoint x: 50, endPoint y: 125, distance: 8.8
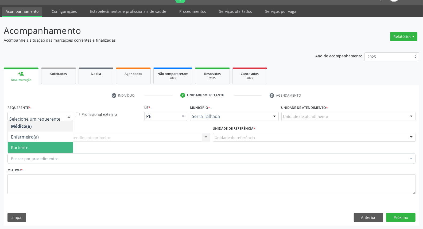
click at [45, 146] on span "Paciente" at bounding box center [40, 147] width 65 height 11
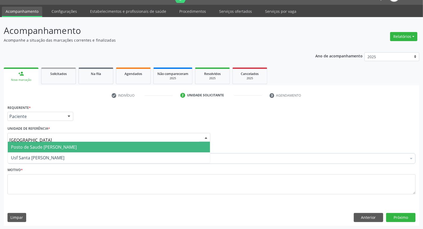
type input "BERNA"
click at [52, 146] on span "Posto de Saude [PERSON_NAME]" at bounding box center [44, 147] width 66 height 6
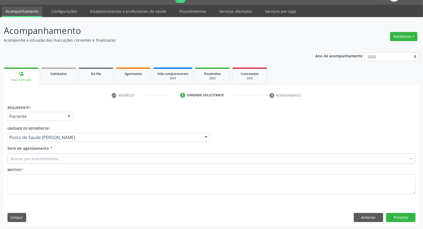
drag, startPoint x: 45, startPoint y: 157, endPoint x: 42, endPoint y: 155, distance: 3.6
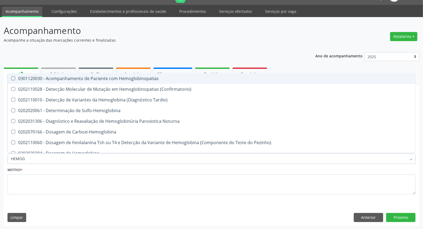
type input "HEMOGR"
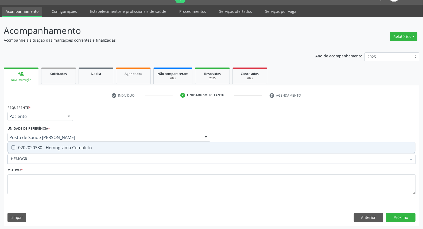
click at [46, 151] on span "0202020380 - Hemograma Completo" at bounding box center [212, 147] width 408 height 11
checkbox Completo "true"
click at [44, 160] on input "HEMOGR" at bounding box center [209, 158] width 396 height 11
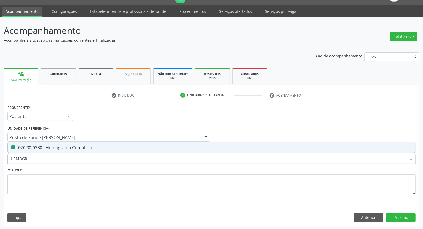
type input "T"
checkbox Completo "false"
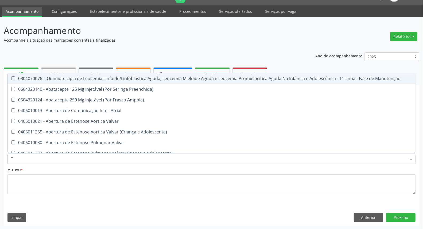
type input "T3"
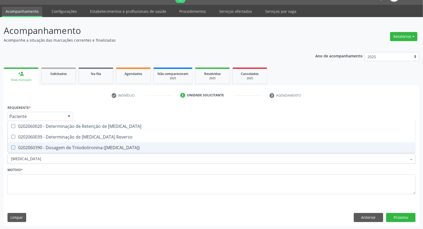
click at [49, 146] on div "0202060390 - Dosagem de Triiodotironina ([MEDICAL_DATA])" at bounding box center [211, 148] width 401 height 4
checkbox \(T3\) "true"
click at [42, 159] on input "T3" at bounding box center [209, 158] width 396 height 11
type input "T"
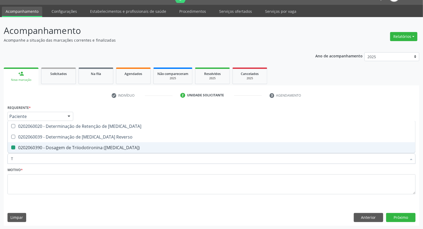
checkbox \(T3\) "false"
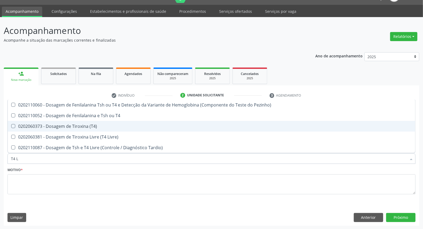
type input "T4 L"
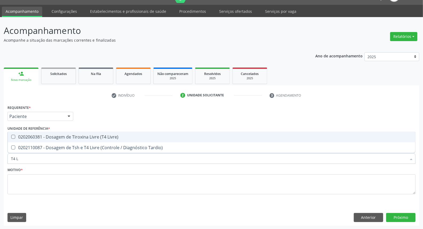
click at [54, 136] on div "0202060381 - Dosagem de Tiroxina Livre (T4 Livre)" at bounding box center [211, 137] width 401 height 4
checkbox Livre\) "true"
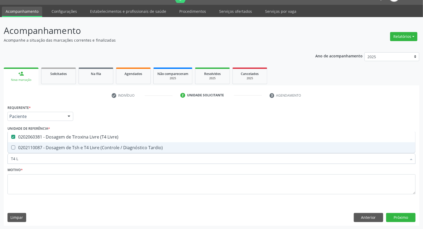
click at [36, 159] on input "T4 L" at bounding box center [209, 158] width 396 height 11
type input "TS"
checkbox Livre\) "false"
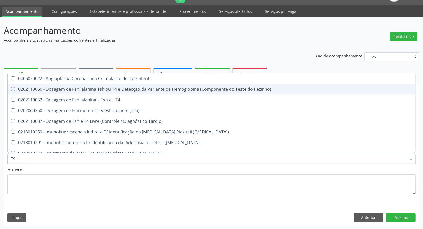
type input "TSH"
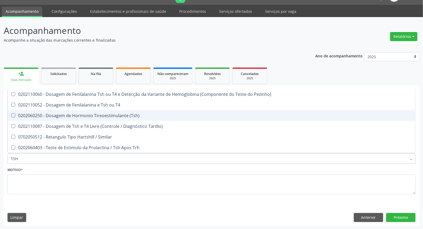
click at [47, 114] on div "0202060250 - Dosagem de Hormonio Tireoestimulante (Tsh)" at bounding box center [211, 116] width 401 height 4
checkbox \(Tsh\) "true"
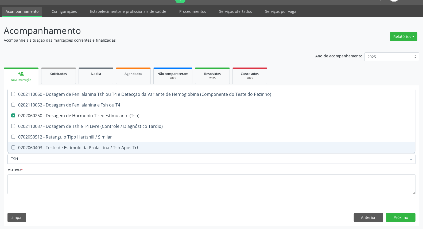
click at [28, 162] on input "TSH" at bounding box center [209, 158] width 396 height 11
type input "GL"
checkbox \(Tsh\) "false"
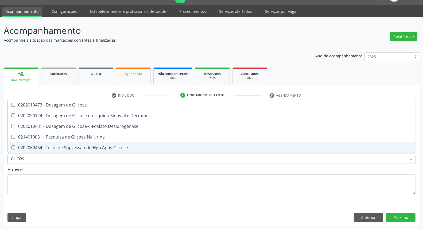
type input "GLICOSE"
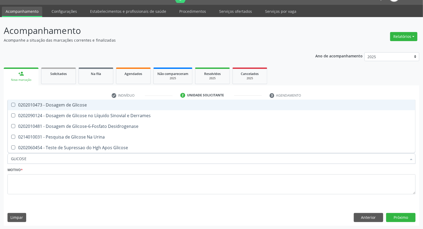
drag, startPoint x: 52, startPoint y: 103, endPoint x: 36, endPoint y: 138, distance: 38.9
click at [50, 104] on div "0202010473 - Dosagem de Glicose" at bounding box center [211, 105] width 401 height 4
checkbox Glicose "true"
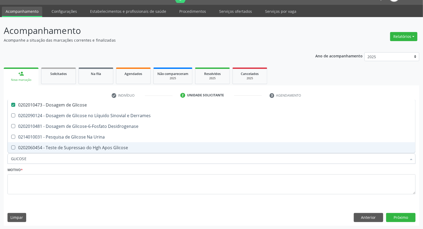
click at [35, 160] on input "GLICOSE" at bounding box center [209, 158] width 396 height 11
type input "T"
checkbox Glicose "false"
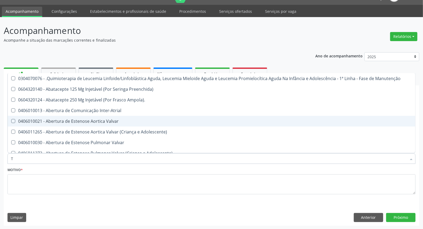
type input "TG"
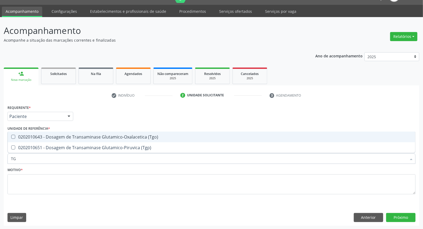
click at [32, 138] on div "0202010643 - Dosagem de Transaminase Glutamico-Oxalacetica (Tgo)" at bounding box center [211, 137] width 401 height 4
checkbox \(Tgo\) "true"
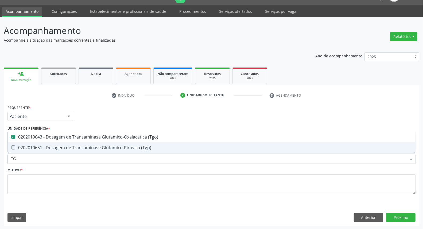
click at [32, 150] on span "0202010651 - Dosagem de Transaminase Glutamico-Piruvica (Tgp)" at bounding box center [212, 147] width 408 height 11
checkbox \(Tgp\) "true"
click at [34, 156] on input "TG" at bounding box center [209, 158] width 396 height 11
type input "CO"
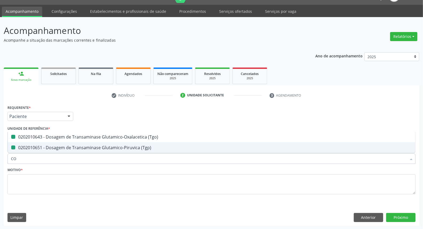
checkbox \(Tgo\) "false"
checkbox \(Tgp\) "false"
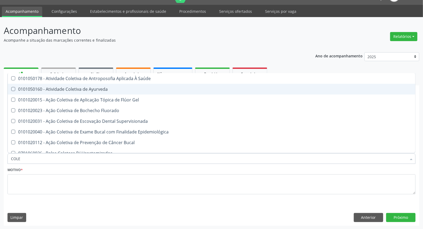
type input "COLES"
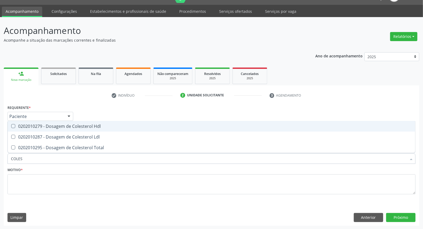
click at [44, 124] on div "0202010279 - Dosagem de Colesterol Hdl" at bounding box center [211, 126] width 401 height 4
checkbox Hdl "true"
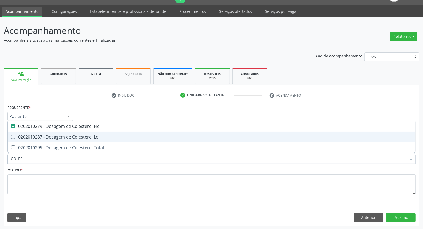
drag, startPoint x: 44, startPoint y: 136, endPoint x: 43, endPoint y: 142, distance: 7.0
click at [44, 138] on div "0202010287 - Dosagem de Colesterol Ldl" at bounding box center [211, 137] width 401 height 4
checkbox Ldl "true"
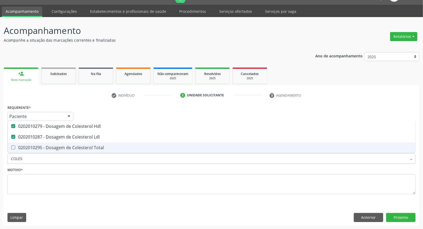
click at [43, 143] on span "0202010295 - Dosagem de Colesterol Total" at bounding box center [212, 147] width 408 height 11
checkbox Total "true"
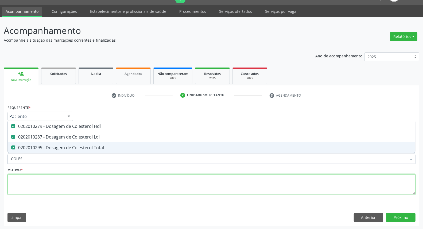
click at [38, 175] on textarea at bounding box center [211, 185] width 408 height 20
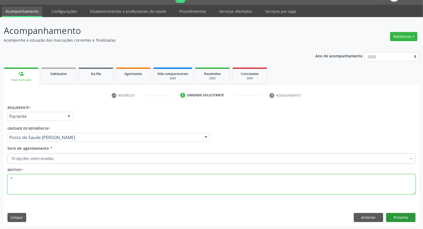
type textarea "*"
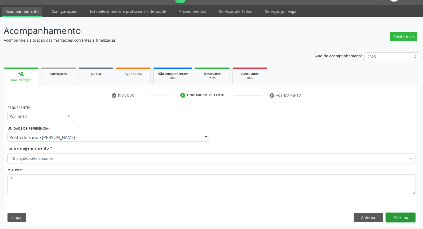
drag, startPoint x: 395, startPoint y: 215, endPoint x: 392, endPoint y: 215, distance: 3.2
click at [392, 215] on button "Próximo" at bounding box center [400, 217] width 29 height 9
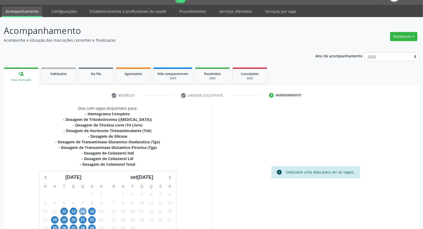
click at [84, 210] on span "14" at bounding box center [82, 211] width 7 height 7
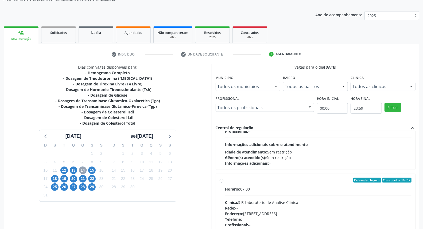
scroll to position [178, 0]
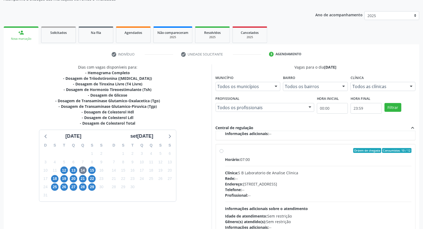
click at [225, 150] on label "Ordem de chegada Consumidos: 10 / 12 Horário: 07:00 Clínica: S B Laboratorio de…" at bounding box center [318, 189] width 187 height 82
click at [221, 150] on input "Ordem de chegada Consumidos: 10 / 12 Horário: 07:00 Clínica: S B Laboratorio de…" at bounding box center [222, 150] width 4 height 5
radio input "true"
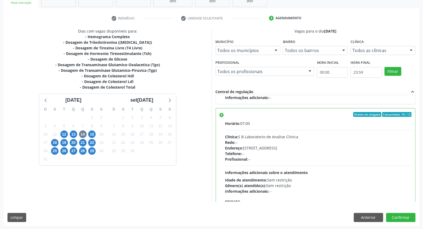
scroll to position [208, 0]
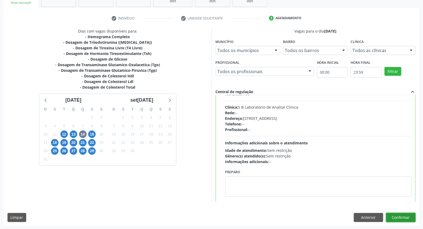
click at [404, 218] on button "Confirmar" at bounding box center [400, 217] width 29 height 9
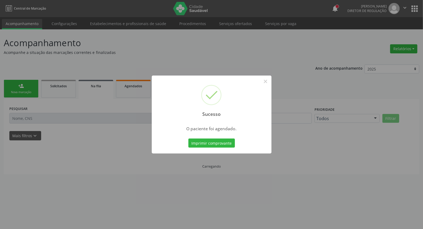
scroll to position [0, 0]
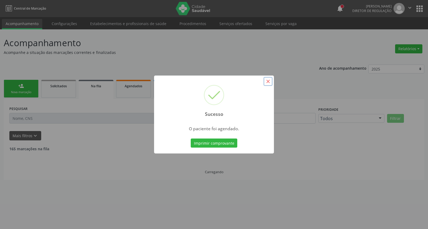
click at [268, 83] on button "×" at bounding box center [267, 81] width 9 height 9
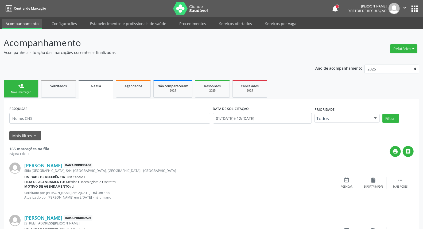
click at [19, 87] on div "person_add" at bounding box center [21, 86] width 6 height 6
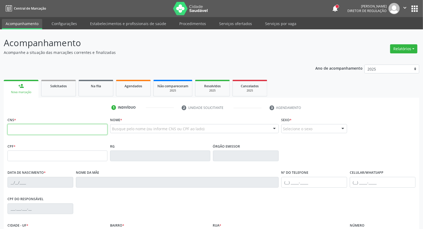
click at [90, 126] on input "text" at bounding box center [57, 129] width 100 height 11
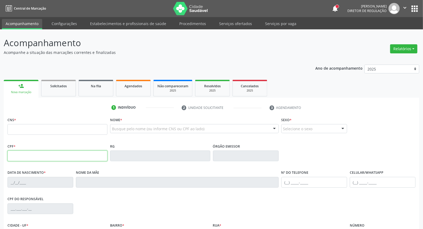
click at [15, 154] on input "text" at bounding box center [57, 156] width 100 height 11
type input "169.744.104-17"
type input "27/09/2012"
type input "Leandra Sobreira dos Santos"
type input "[PHONE_NUMBER]"
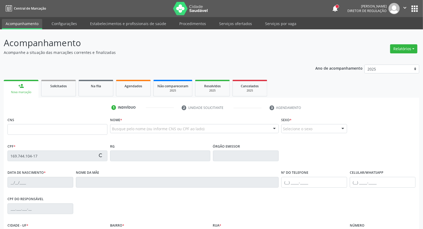
type input "070.280.044-90"
type input "97"
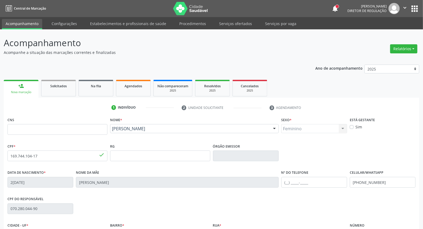
scroll to position [60, 0]
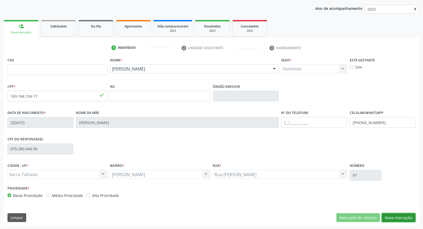
click at [386, 216] on button "Nova marcação" at bounding box center [399, 218] width 34 height 9
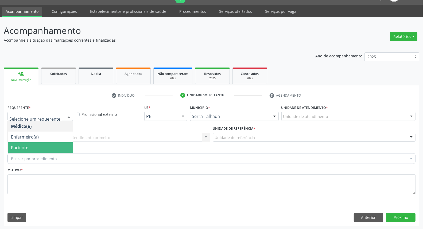
click at [16, 149] on span "Paciente" at bounding box center [19, 148] width 17 height 6
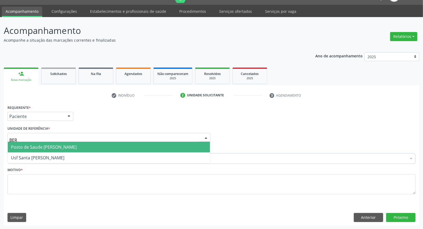
type input "[GEOGRAPHIC_DATA]"
click at [35, 146] on span "Posto de Saude [PERSON_NAME]" at bounding box center [44, 147] width 66 height 6
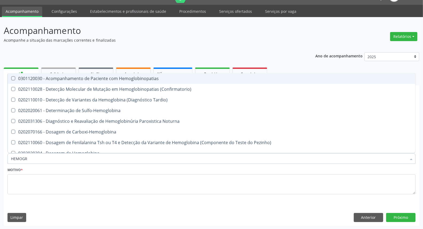
type input "HEMOGRA"
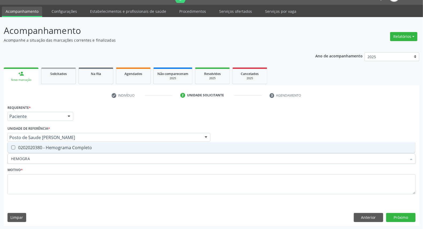
drag, startPoint x: 41, startPoint y: 144, endPoint x: 41, endPoint y: 154, distance: 10.2
click at [41, 146] on span "0202020380 - Hemograma Completo" at bounding box center [212, 147] width 408 height 11
checkbox Completo "true"
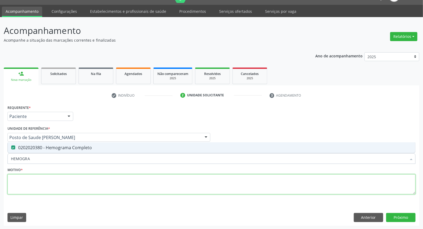
drag, startPoint x: 37, startPoint y: 186, endPoint x: 35, endPoint y: 184, distance: 3.0
click at [36, 186] on textarea at bounding box center [211, 185] width 408 height 20
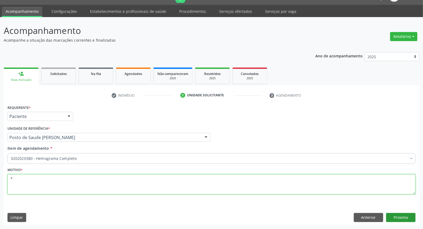
type textarea "*"
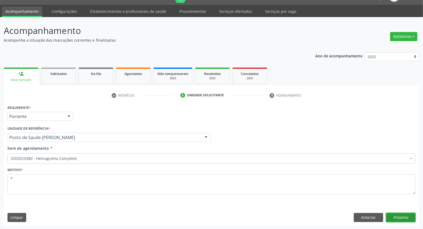
click at [401, 220] on button "Próximo" at bounding box center [400, 217] width 29 height 9
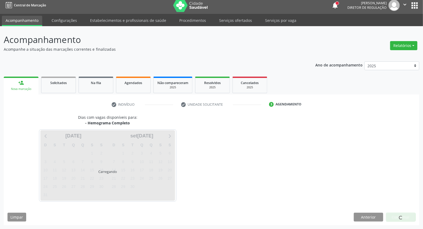
scroll to position [3, 0]
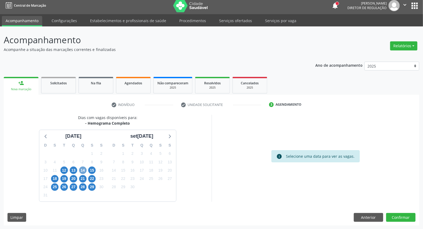
click at [84, 170] on span "14" at bounding box center [82, 170] width 7 height 7
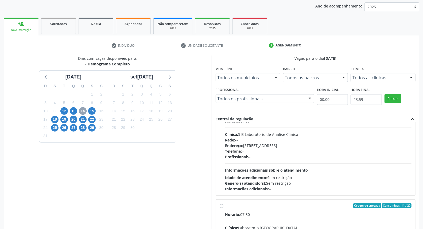
scroll to position [178, 0]
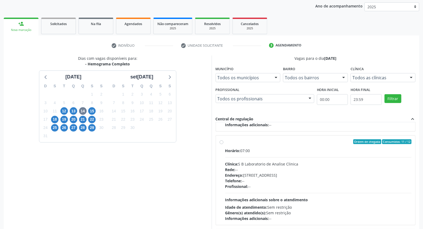
click at [225, 143] on label "Ordem de chegada Consumidos: 11 / 12 Horário: 07:00 Clínica: S B Laboratorio de…" at bounding box center [318, 181] width 187 height 82
click at [221, 143] on input "Ordem de chegada Consumidos: 11 / 12 Horário: 07:00 Clínica: S B Laboratorio de…" at bounding box center [222, 142] width 4 height 5
radio input "true"
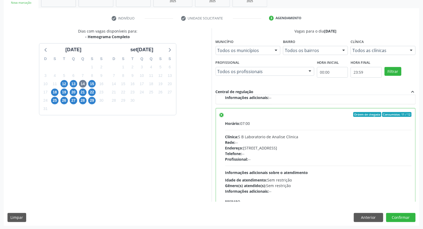
scroll to position [208, 0]
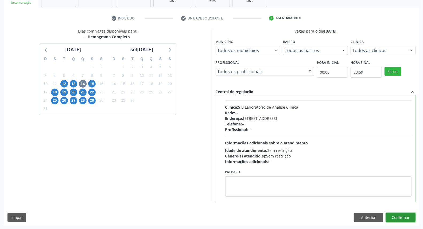
click at [410, 220] on button "Confirmar" at bounding box center [400, 217] width 29 height 9
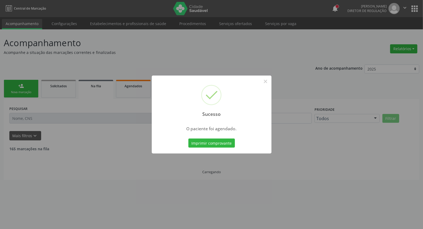
scroll to position [0, 0]
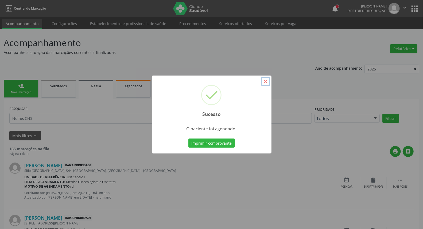
click at [266, 79] on button "×" at bounding box center [265, 81] width 9 height 9
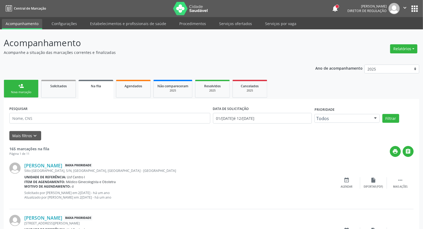
click at [25, 86] on link "person_add Nova marcação" at bounding box center [21, 89] width 35 height 18
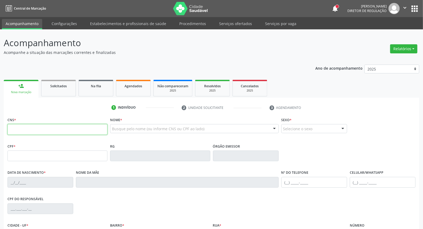
click at [26, 125] on input "text" at bounding box center [57, 129] width 100 height 11
type input "704 3075 3590 2795"
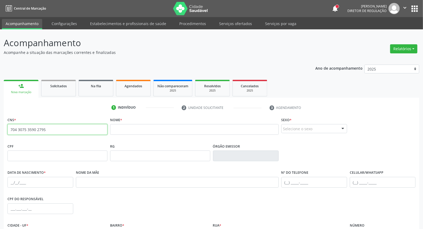
drag, startPoint x: 72, startPoint y: 130, endPoint x: 0, endPoint y: 118, distance: 73.5
click at [0, 118] on div "Acompanhamento Acompanhe a situação das marcações correntes e finalizadas Relat…" at bounding box center [211, 159] width 423 height 260
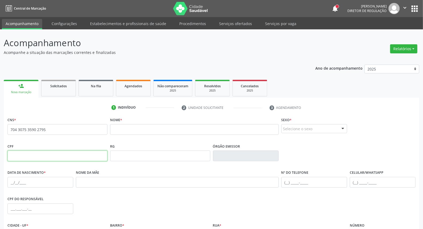
click at [36, 157] on input "text" at bounding box center [57, 156] width 100 height 11
paste input "143.980.224-65"
type input "143.980.224-65"
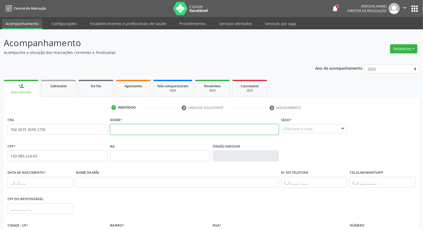
click at [119, 135] on input "text" at bounding box center [194, 129] width 168 height 11
paste input "Maria Afernanda Pereira Lima dos Santos"
type input "Maria Afernanda Pereira Lima dos Santos"
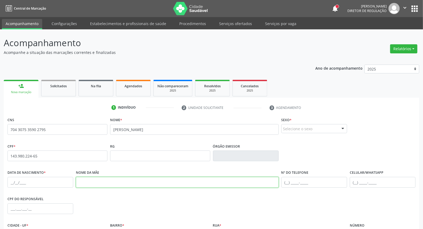
click at [113, 182] on input "text" at bounding box center [177, 182] width 203 height 11
paste input "Cicera Juliana Limeira dos Santos"
type input "Cicera Juliana Limeira dos Santos"
click at [9, 180] on input "text" at bounding box center [40, 182] width 66 height 11
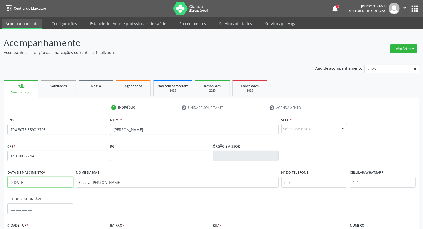
type input "07/11/2004"
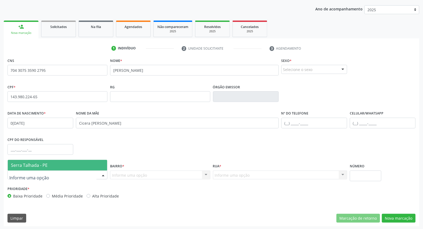
drag, startPoint x: 26, startPoint y: 177, endPoint x: 25, endPoint y: 164, distance: 13.1
click at [27, 166] on span "Serra Talhada - PE" at bounding box center [29, 166] width 37 height 6
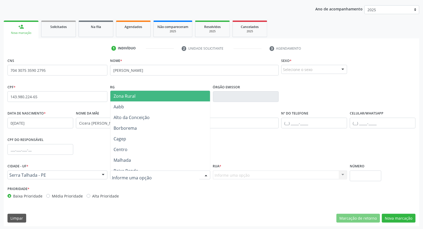
drag, startPoint x: 128, startPoint y: 98, endPoint x: 154, endPoint y: 118, distance: 33.0
click at [129, 100] on span "Zona Rural" at bounding box center [159, 96] width 99 height 11
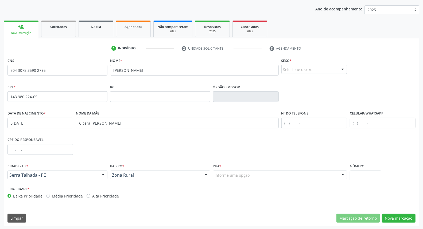
click at [250, 176] on div "Informe uma opção" at bounding box center [280, 175] width 134 height 9
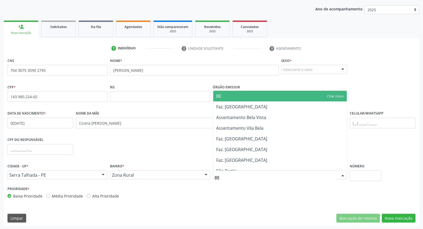
type input "BER"
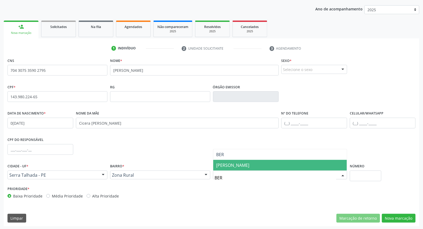
click at [244, 166] on span "[PERSON_NAME]" at bounding box center [233, 166] width 33 height 6
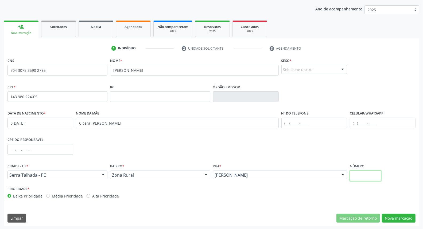
drag, startPoint x: 374, startPoint y: 175, endPoint x: 330, endPoint y: 162, distance: 45.6
click at [369, 174] on input "text" at bounding box center [366, 176] width 32 height 11
type input "0"
click at [395, 217] on button "Nova marcação" at bounding box center [399, 218] width 34 height 9
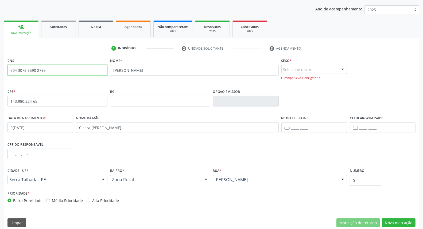
click at [62, 71] on input "704 3075 3590 2795" at bounding box center [57, 70] width 100 height 11
